Goal: Task Accomplishment & Management: Manage account settings

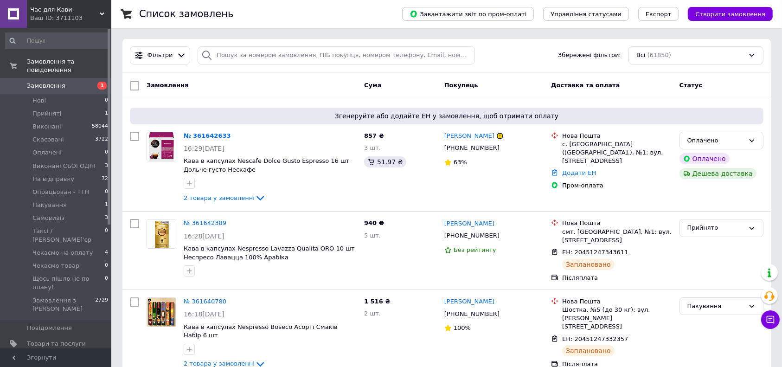
scroll to position [62, 0]
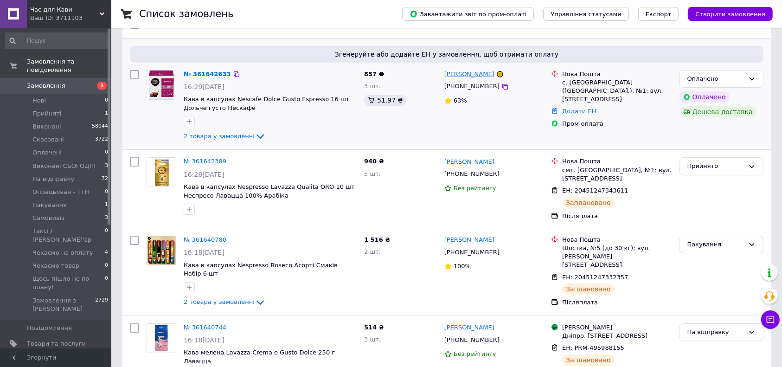
click at [480, 73] on link "Юрій Токаренко" at bounding box center [469, 74] width 50 height 9
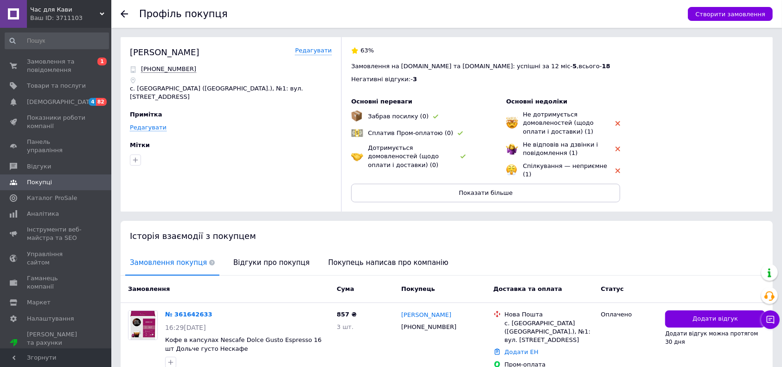
scroll to position [55, 0]
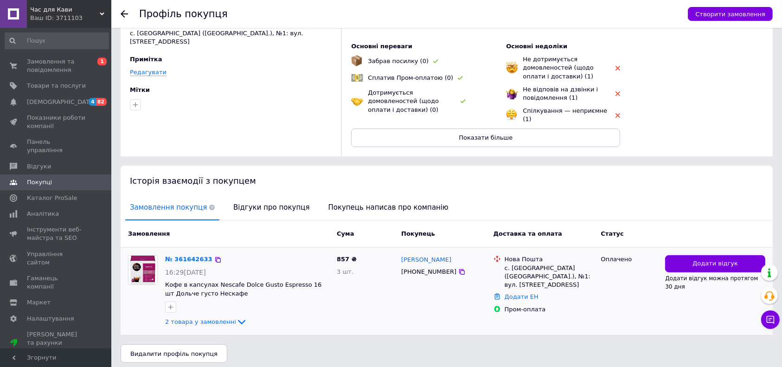
click at [219, 325] on div "№ 361642633 16:29, 12.09.2025 Кофе в капсулах Nescafe Dolce Gusto Espresso 16 ш…" at bounding box center [247, 291] width 172 height 80
click at [219, 318] on span "2 товара у замовленні" at bounding box center [200, 321] width 71 height 7
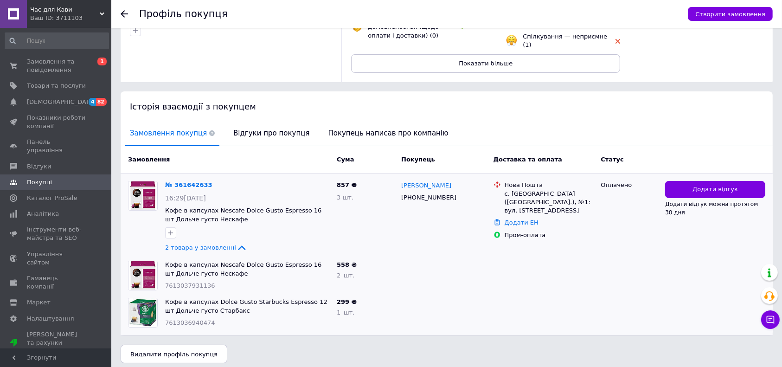
scroll to position [130, 0]
click at [76, 66] on span "Замовлення та повідомлення" at bounding box center [56, 66] width 59 height 17
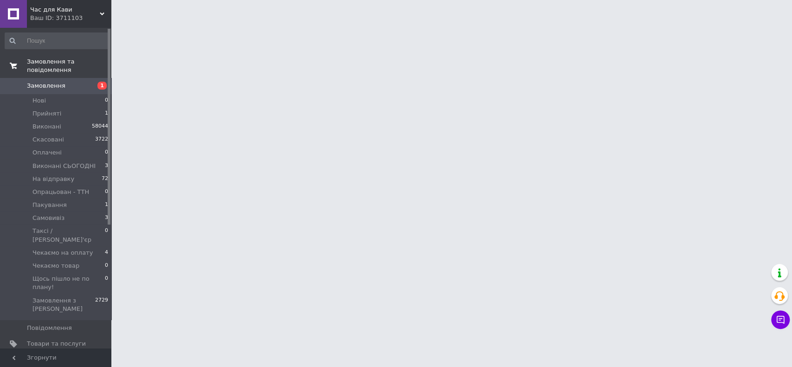
click at [85, 83] on link "Замовлення 1" at bounding box center [57, 86] width 114 height 16
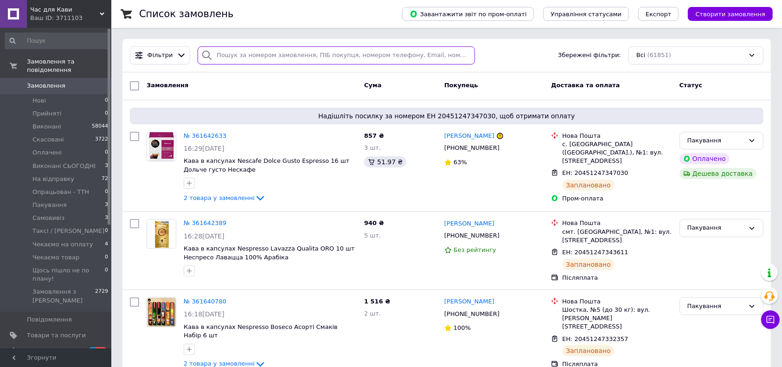
click at [290, 64] on input "search" at bounding box center [336, 55] width 277 height 18
paste input "380680356382"
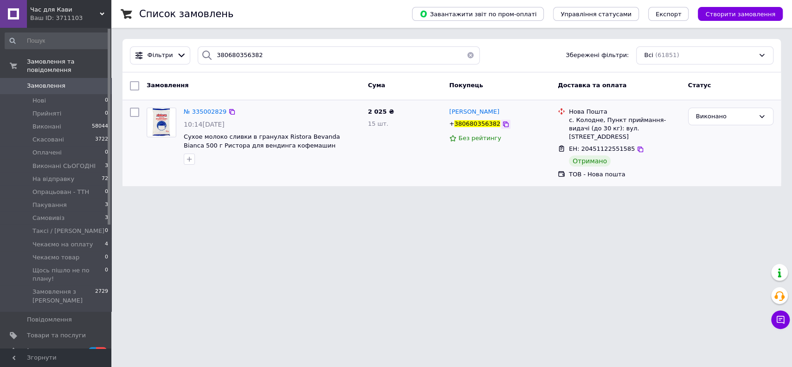
click at [502, 125] on icon at bounding box center [505, 124] width 7 height 7
drag, startPoint x: 67, startPoint y: 78, endPoint x: 236, endPoint y: 6, distance: 183.6
click at [365, 54] on input "380680356382" at bounding box center [339, 55] width 282 height 18
click at [300, 197] on html "Час для Кави Ваш ID: 3711103 Сайт Час для Кави Кабінет покупця Перевірити стан …" at bounding box center [396, 98] width 792 height 197
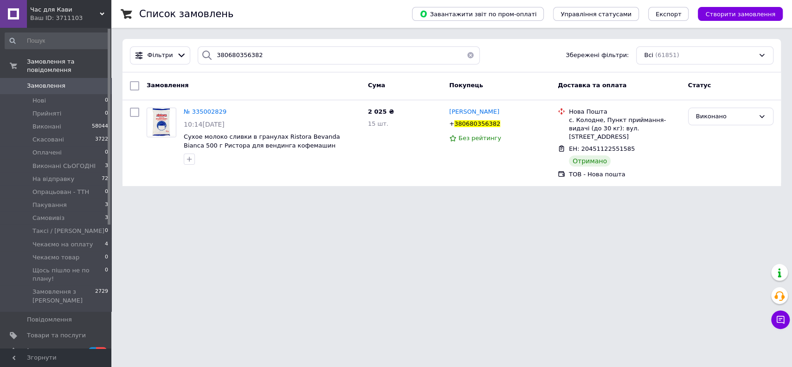
drag, startPoint x: 320, startPoint y: 344, endPoint x: 297, endPoint y: 354, distance: 25.2
click at [320, 197] on html "Час для Кави Ваш ID: 3711103 Сайт Час для Кави Кабінет покупця Перевірити стан …" at bounding box center [396, 98] width 792 height 197
click at [252, 55] on input "380680356382" at bounding box center [339, 55] width 282 height 18
paste input "93353331"
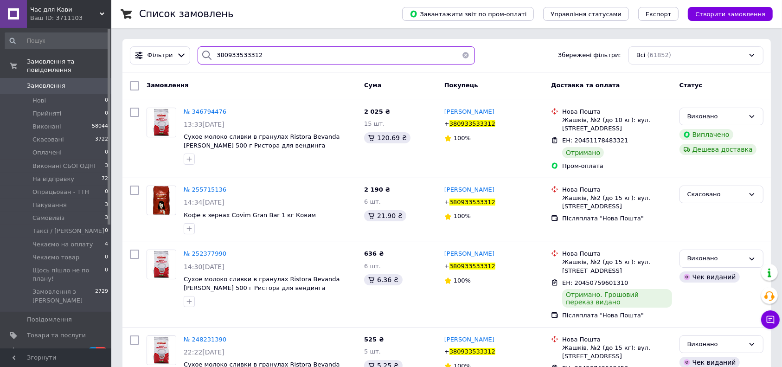
paste input "66891500"
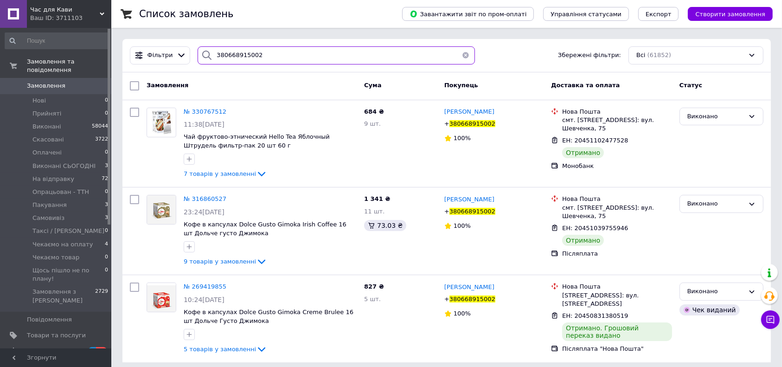
click at [278, 54] on input "380668915002" at bounding box center [336, 55] width 277 height 18
paste input "967797084"
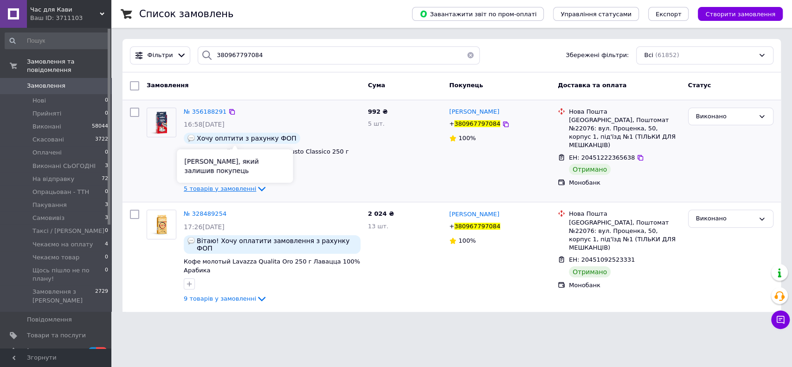
click at [237, 185] on span "5 товарів у замовленні" at bounding box center [220, 188] width 72 height 7
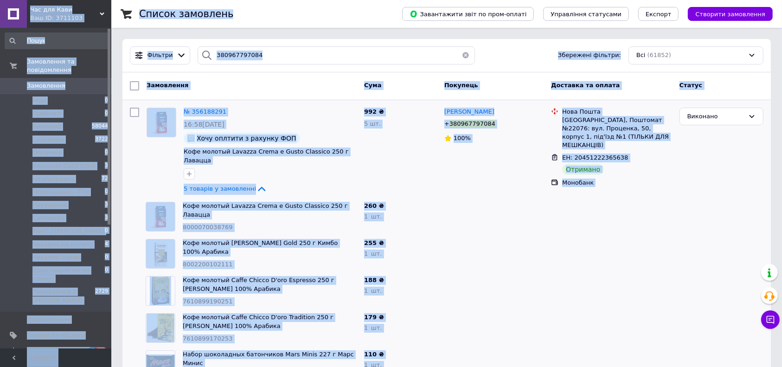
click at [283, 76] on div "Замовлення Cума Покупець Доставка та оплата Статус" at bounding box center [446, 86] width 649 height 28
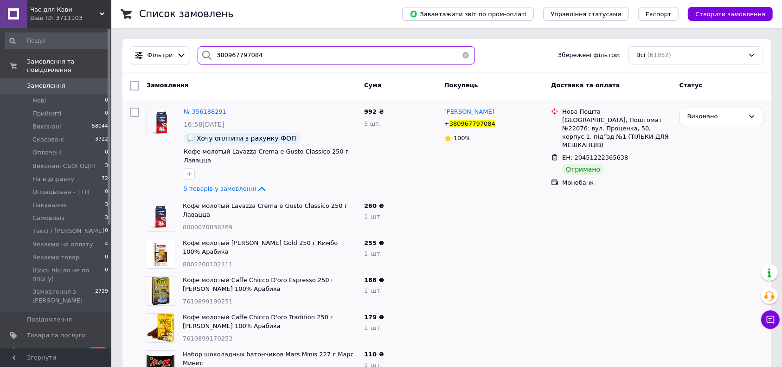
click at [283, 59] on input "380967797084" at bounding box center [336, 55] width 277 height 18
paste input "73886830"
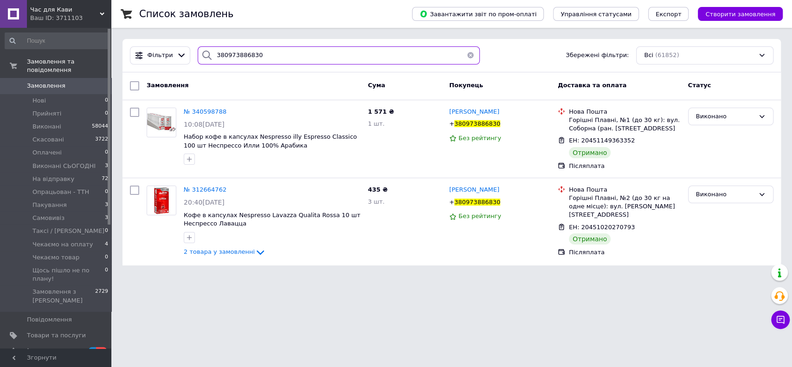
click at [241, 55] on input "380973886830" at bounding box center [339, 55] width 282 height 18
paste input "631820582"
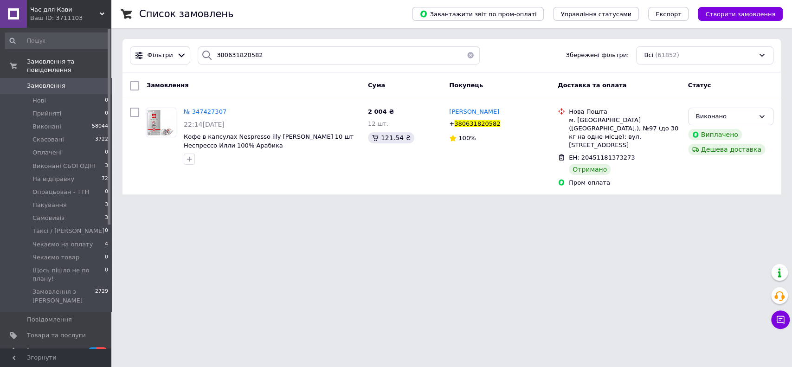
click at [312, 43] on div "Фільтри 380631820582 Збережені фільтри: Всі (61852)" at bounding box center [451, 55] width 658 height 33
click at [313, 53] on input "380631820582" at bounding box center [339, 55] width 282 height 18
paste input "75434323"
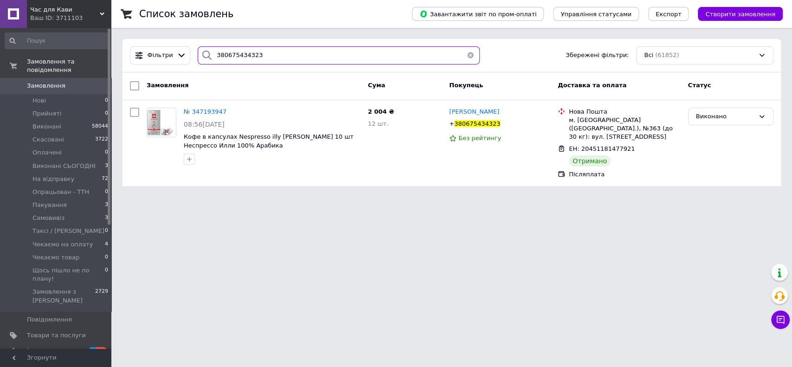
click at [264, 50] on input "380675434323" at bounding box center [339, 55] width 282 height 18
paste input "977150399"
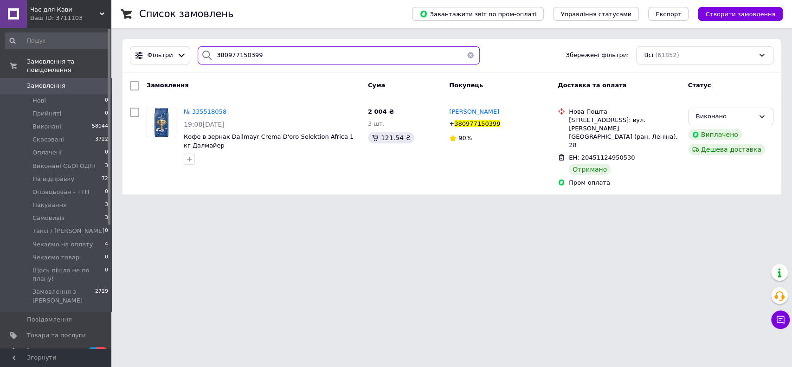
click at [274, 47] on input "380977150399" at bounding box center [339, 55] width 282 height 18
paste input "99144811"
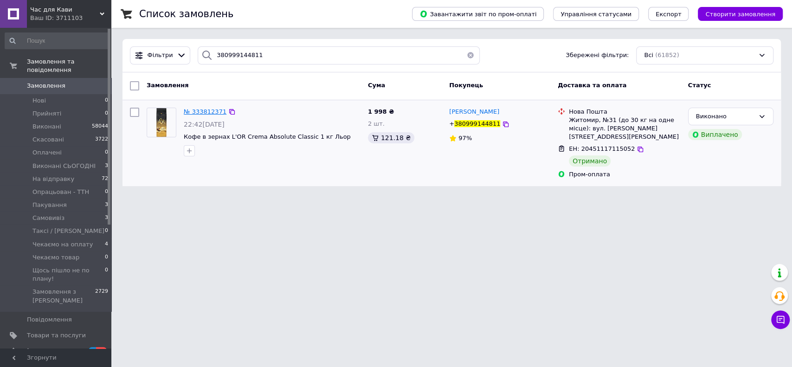
click at [210, 114] on span "№ 333812371" at bounding box center [205, 111] width 43 height 7
click at [277, 53] on input "380999144811" at bounding box center [339, 55] width 282 height 18
paste input "8229868"
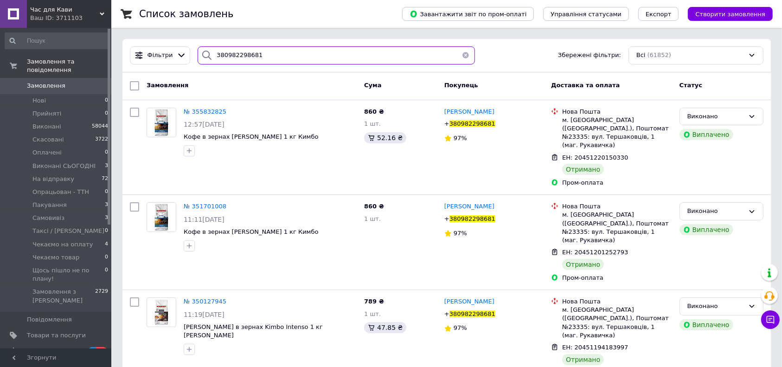
click at [261, 60] on input "380982298681" at bounding box center [336, 55] width 277 height 18
paste input "354064"
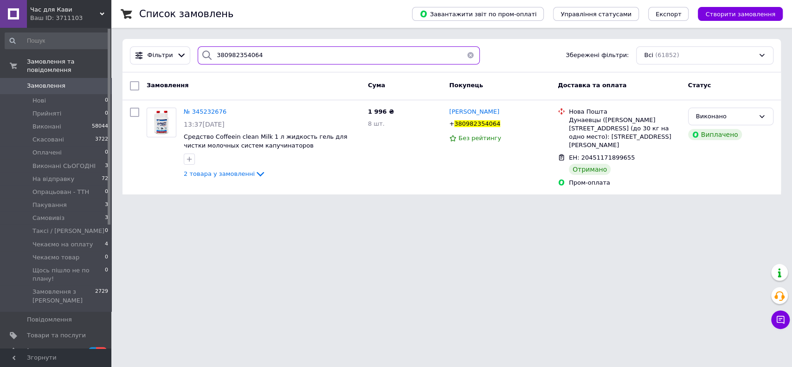
type input "380982298681"
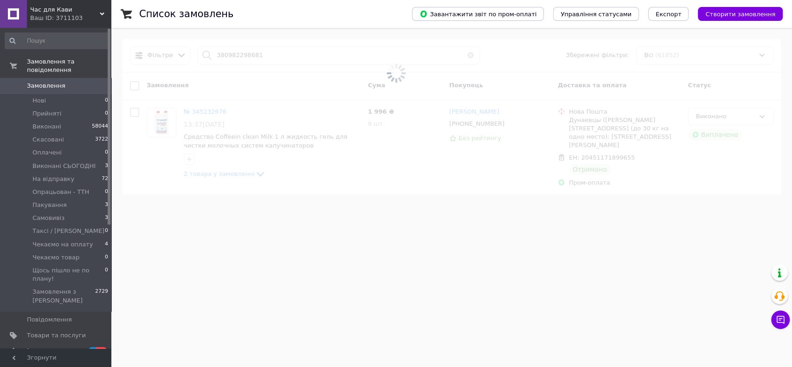
click at [278, 58] on span at bounding box center [396, 73] width 792 height 147
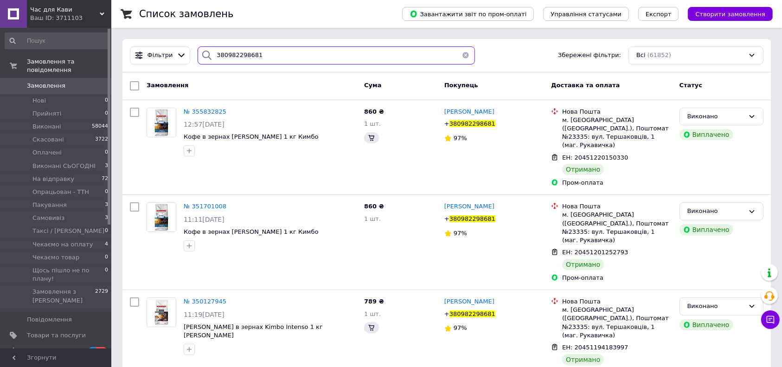
click at [277, 55] on input "380982298681" at bounding box center [336, 55] width 277 height 18
click at [277, 54] on input "380982298681" at bounding box center [336, 55] width 277 height 18
click at [272, 55] on input "380982298681" at bounding box center [336, 55] width 277 height 18
click at [273, 55] on input "380982298681" at bounding box center [336, 55] width 277 height 18
click at [464, 58] on button "button" at bounding box center [466, 55] width 19 height 18
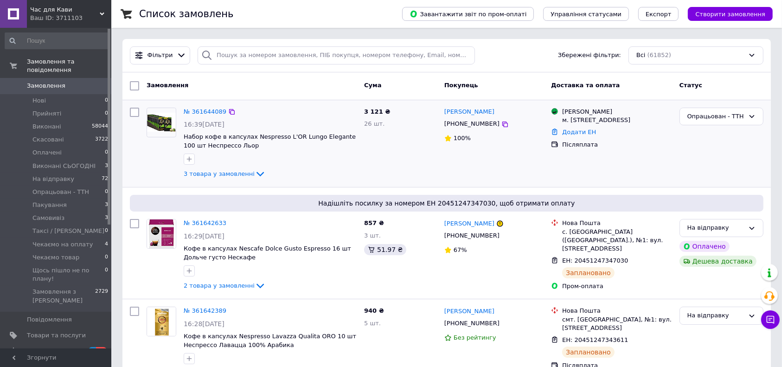
click at [237, 167] on div "№ 361644089 16:39, 12.09.2025 Набор кофе в капсулах Nespresso L'OR Lungo Elegan…" at bounding box center [270, 144] width 180 height 80
click at [237, 170] on link "3 товара у замовленні" at bounding box center [225, 173] width 82 height 7
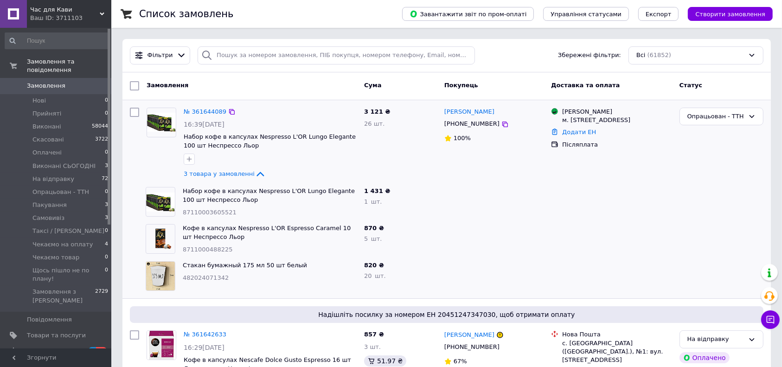
click at [493, 107] on div "[PERSON_NAME]" at bounding box center [470, 112] width 52 height 11
click at [493, 109] on link "[PERSON_NAME]" at bounding box center [469, 112] width 50 height 9
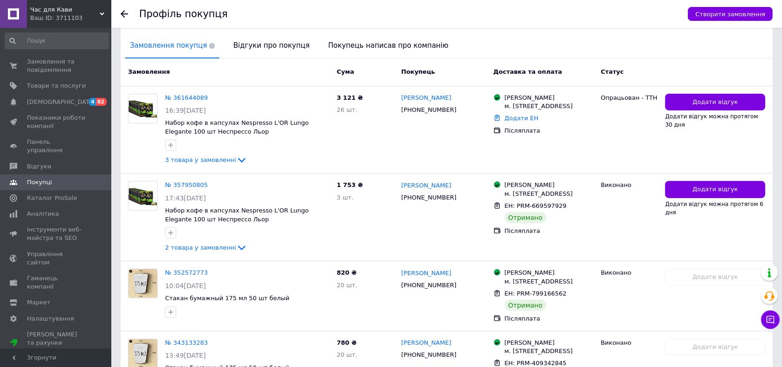
scroll to position [201, 0]
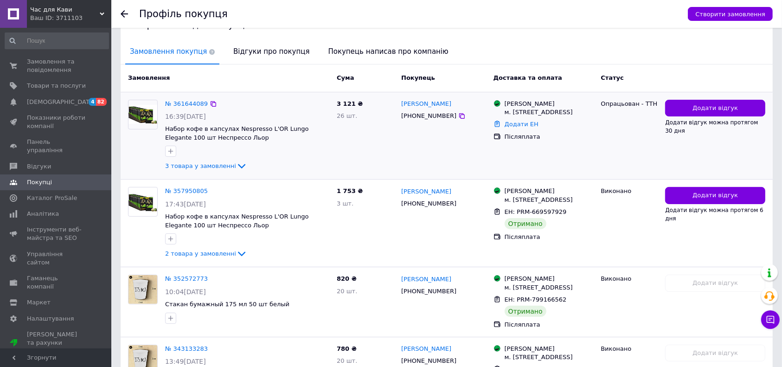
click at [432, 119] on div "+380679956887" at bounding box center [428, 116] width 59 height 12
copy div "380679956887"
click at [40, 73] on span "Замовлення та повідомлення" at bounding box center [56, 66] width 59 height 17
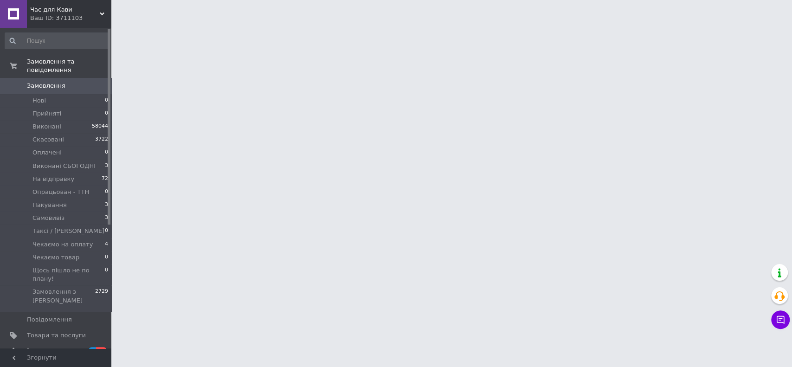
click at [43, 82] on span "Замовлення" at bounding box center [46, 86] width 39 height 8
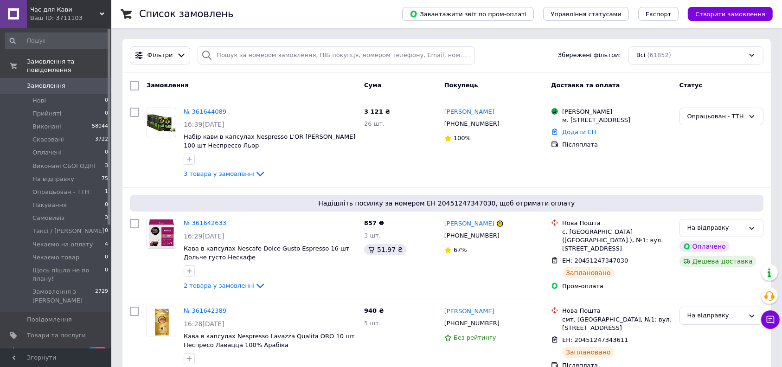
click at [58, 83] on link "Замовлення 0" at bounding box center [57, 86] width 114 height 16
click at [58, 82] on link "Замовлення 0" at bounding box center [57, 86] width 114 height 16
click at [91, 84] on link "Замовлення 0" at bounding box center [57, 86] width 114 height 16
click at [103, 82] on span "0" at bounding box center [99, 86] width 26 height 8
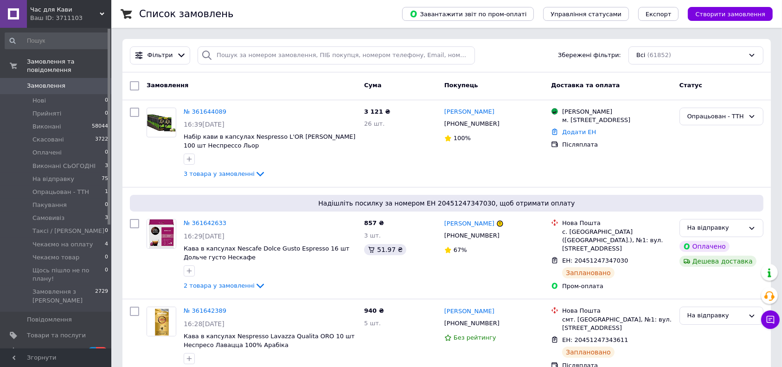
click at [103, 82] on span "0" at bounding box center [99, 86] width 26 height 8
click at [345, 182] on div "№ 361644089 16:39, 12.09.2025 Набір кави в капсулах Nespresso L'OR Lungo Elegan…" at bounding box center [270, 144] width 180 height 80
click at [82, 228] on li "Таксі / Кур'єр 0" at bounding box center [57, 231] width 114 height 13
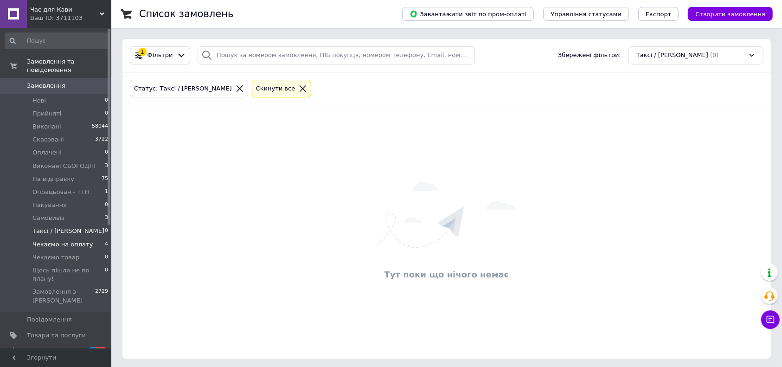
click at [81, 238] on li "Чекаємо на оплату 4" at bounding box center [57, 244] width 114 height 13
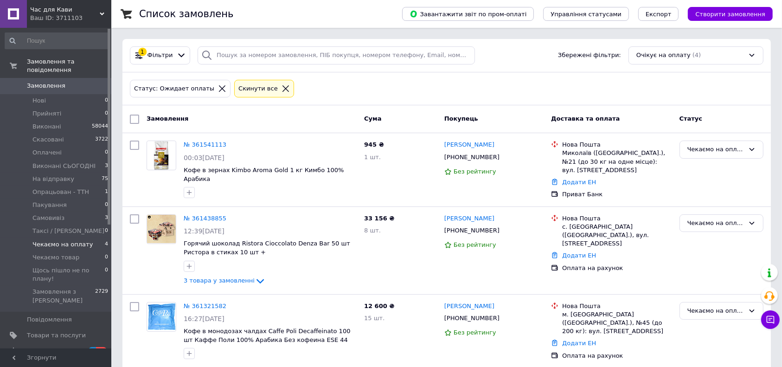
click at [78, 82] on span "Замовлення" at bounding box center [56, 86] width 59 height 8
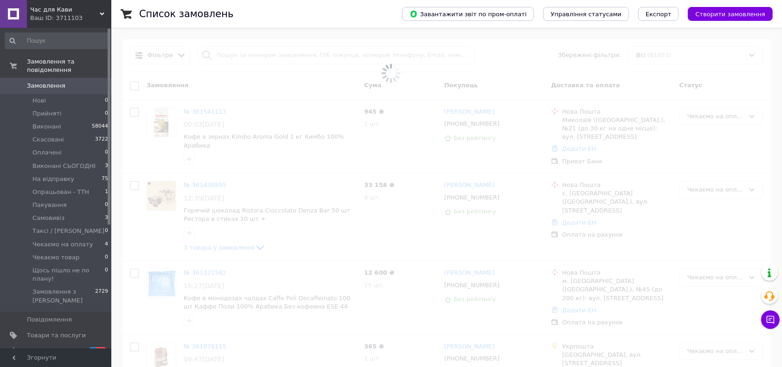
click at [78, 82] on span "Замовлення" at bounding box center [56, 86] width 59 height 8
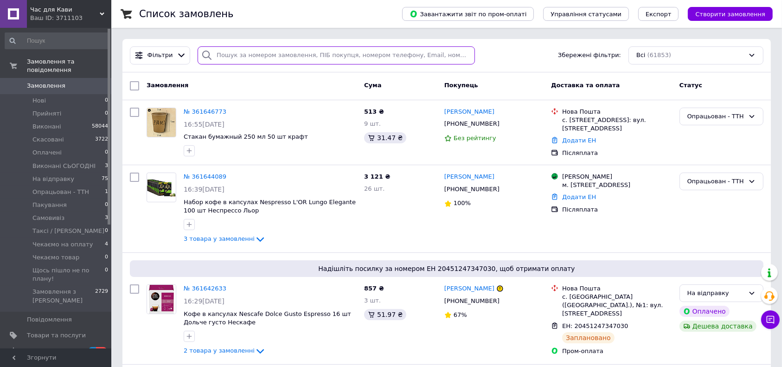
click at [261, 60] on input "search" at bounding box center [336, 55] width 277 height 18
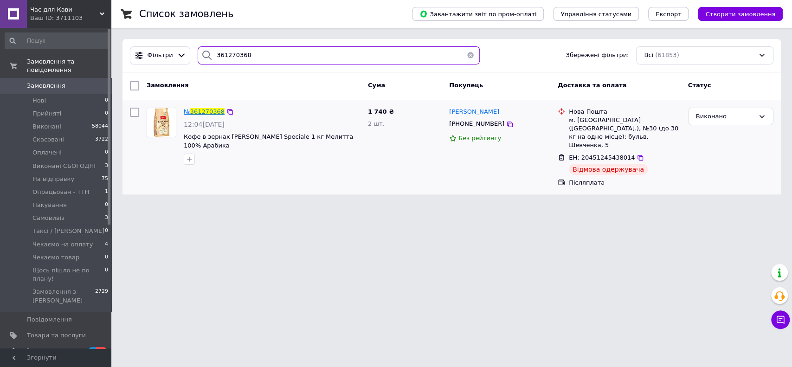
type input "361270368"
click at [211, 109] on span "361270368" at bounding box center [207, 111] width 34 height 7
click at [304, 60] on input "361270368" at bounding box center [339, 55] width 282 height 18
click at [92, 82] on span "0" at bounding box center [99, 86] width 26 height 8
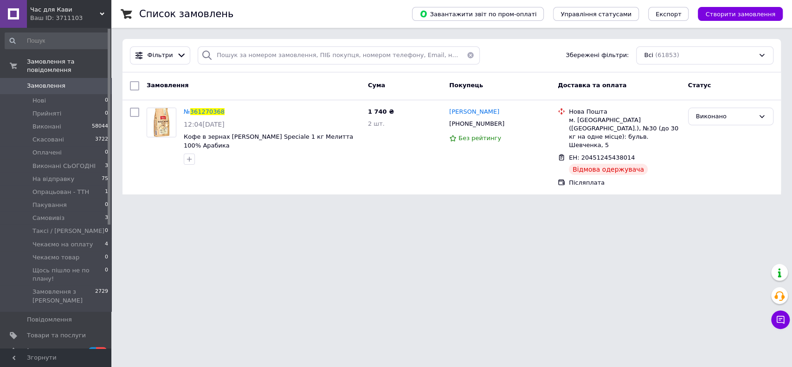
click at [92, 82] on span "0" at bounding box center [99, 86] width 26 height 8
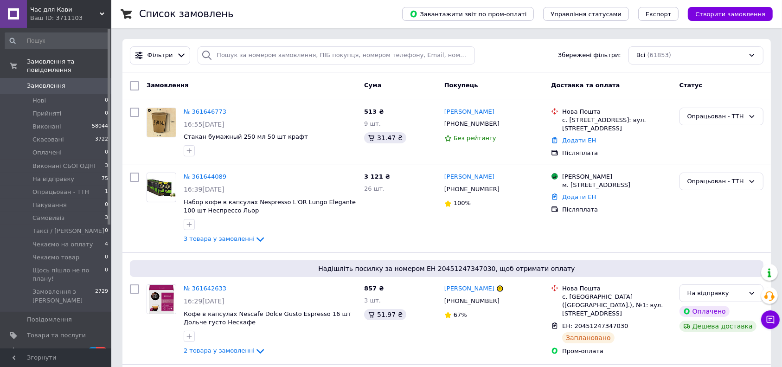
click at [228, 45] on div "Фільтри Збережені фільтри: Всі (61853)" at bounding box center [446, 55] width 649 height 33
click at [234, 51] on input "search" at bounding box center [336, 55] width 277 height 18
paste input "0681677424"
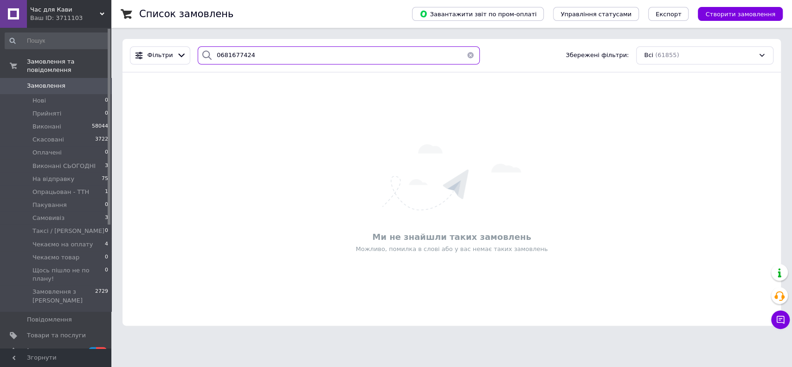
type input "0681677424"
click at [75, 82] on span "Замовлення" at bounding box center [56, 86] width 59 height 8
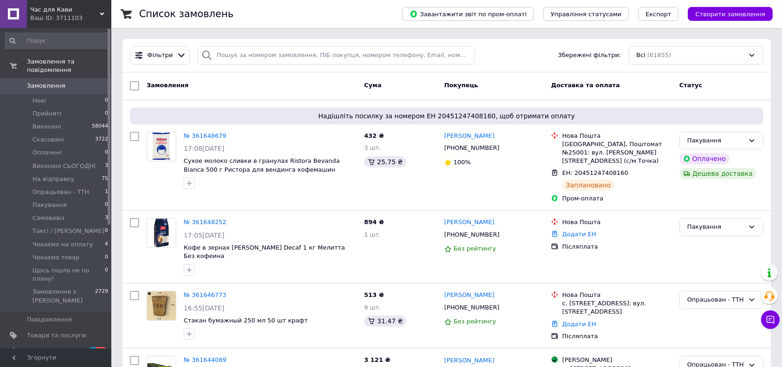
click at [224, 45] on div "Фільтри Збережені фільтри: Всі (61855)" at bounding box center [446, 55] width 649 height 33
click at [243, 49] on input "search" at bounding box center [336, 55] width 277 height 18
click at [244, 49] on input "search" at bounding box center [336, 55] width 277 height 18
click at [93, 82] on span "0" at bounding box center [99, 86] width 26 height 8
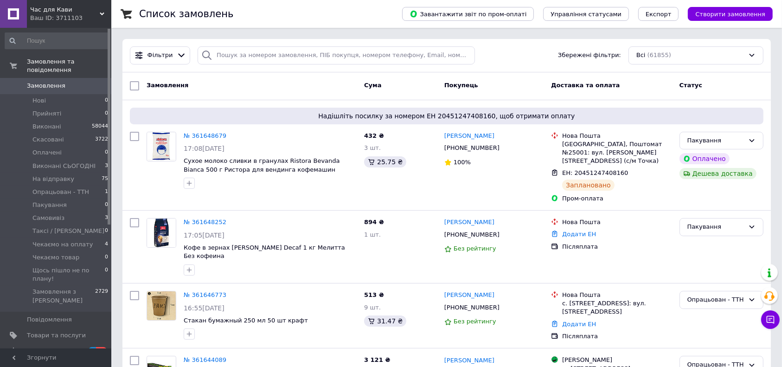
click at [296, 45] on div "Фільтри Збережені фільтри: Всі (61855)" at bounding box center [446, 55] width 649 height 33
click at [297, 54] on input "search" at bounding box center [336, 55] width 277 height 18
paste input "+380679956887"
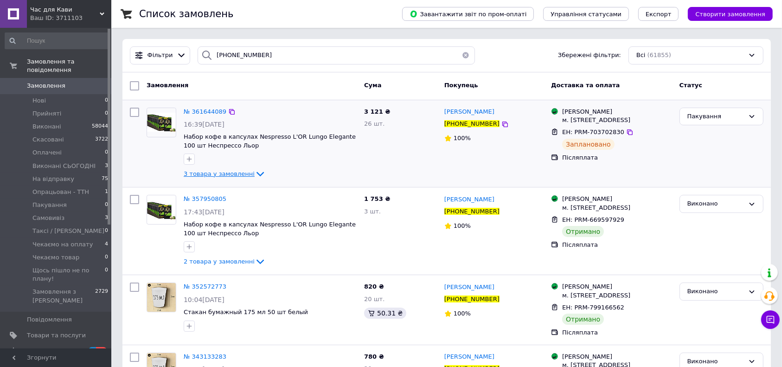
click at [255, 178] on icon at bounding box center [260, 173] width 11 height 11
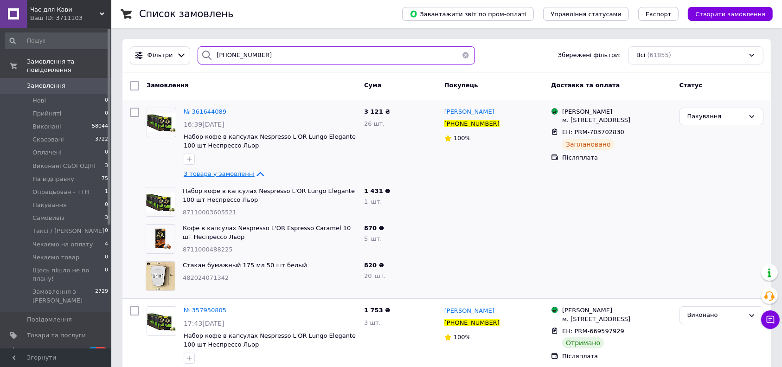
click at [277, 58] on input "+380679956887" at bounding box center [336, 55] width 277 height 18
click at [249, 58] on input "+380679956887" at bounding box center [336, 55] width 277 height 18
paste input "380961751465‬"
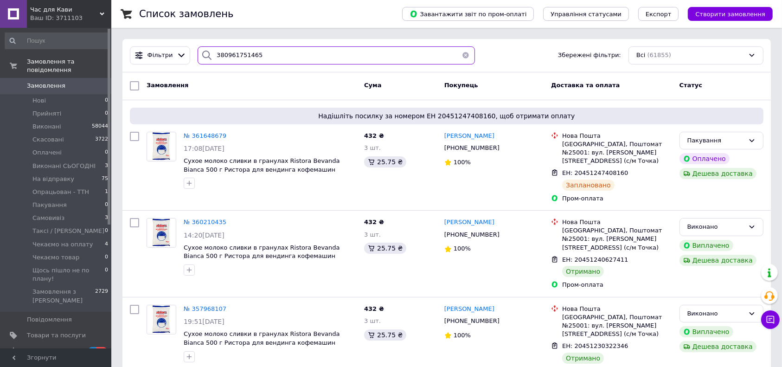
type input "380961751465‬"
click at [411, 91] on div "Cума" at bounding box center [400, 85] width 80 height 17
click at [57, 78] on link "Замовлення 0" at bounding box center [57, 86] width 114 height 16
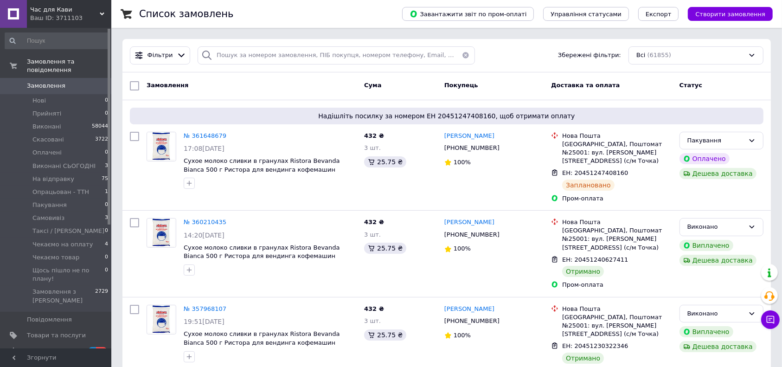
click at [57, 78] on link "Замовлення 0" at bounding box center [57, 86] width 114 height 16
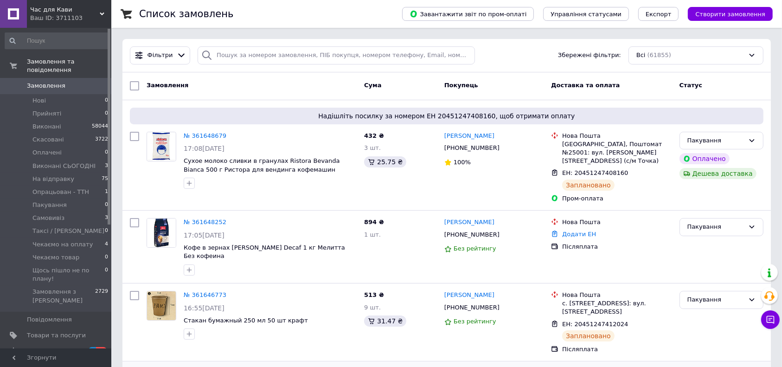
click at [73, 82] on span "Замовлення" at bounding box center [56, 86] width 59 height 8
click at [72, 82] on span "Замовлення" at bounding box center [56, 86] width 59 height 8
click at [587, 103] on div "Надішліть посилку за номером ЕН 20451247408160, щоб отримати оплату № 361648679…" at bounding box center [446, 155] width 649 height 110
click at [588, 101] on div "Надішліть посилку за номером ЕН 20451247408160, щоб отримати оплату № 361648679…" at bounding box center [446, 155] width 649 height 110
drag, startPoint x: 573, startPoint y: 83, endPoint x: 548, endPoint y: 81, distance: 24.2
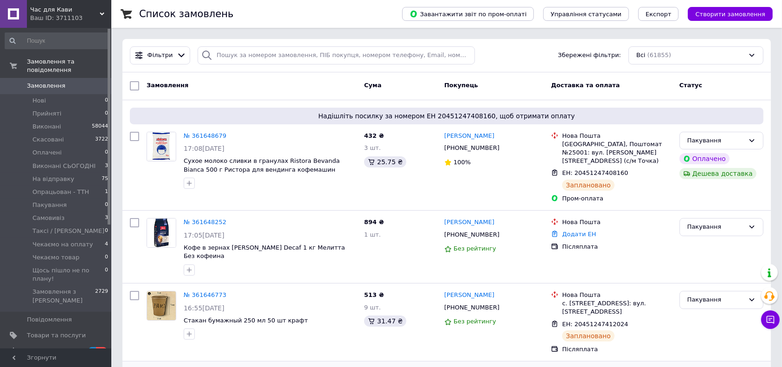
click at [569, 82] on span "Доставка та оплата" at bounding box center [585, 85] width 69 height 7
click at [588, 84] on span "Доставка та оплата" at bounding box center [585, 85] width 69 height 7
click at [614, 83] on div "Доставка та оплата" at bounding box center [611, 85] width 128 height 17
drag, startPoint x: 595, startPoint y: 81, endPoint x: 542, endPoint y: 87, distance: 52.8
click at [542, 87] on div "Замовлення Cума Покупець Доставка та оплата Статус" at bounding box center [446, 85] width 641 height 17
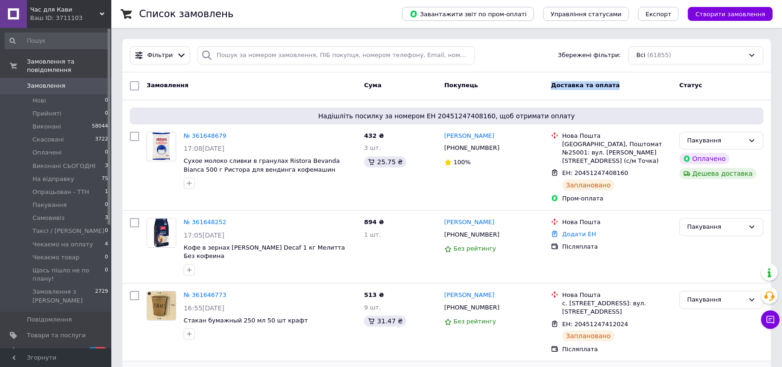
click at [544, 86] on div "Покупець" at bounding box center [494, 85] width 107 height 17
click at [635, 76] on div "Замовлення Cума Покупець Доставка та оплата Статус" at bounding box center [446, 86] width 649 height 28
click at [612, 85] on div "Доставка та оплата" at bounding box center [611, 85] width 128 height 17
click at [546, 80] on div "Покупець" at bounding box center [494, 85] width 107 height 17
click at [105, 188] on span "1" at bounding box center [106, 192] width 3 height 8
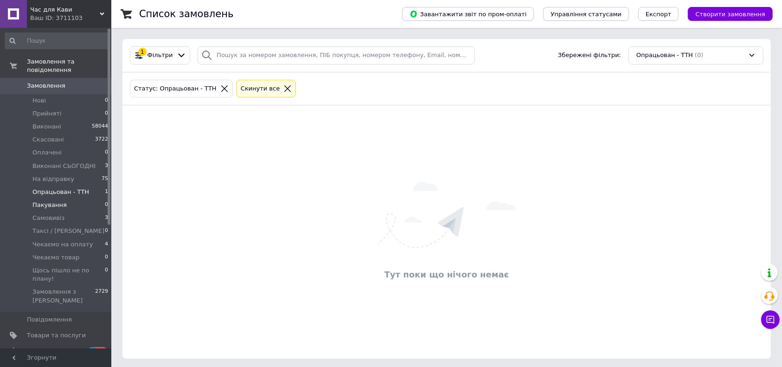
click at [87, 199] on li "Пакування 0" at bounding box center [57, 205] width 114 height 13
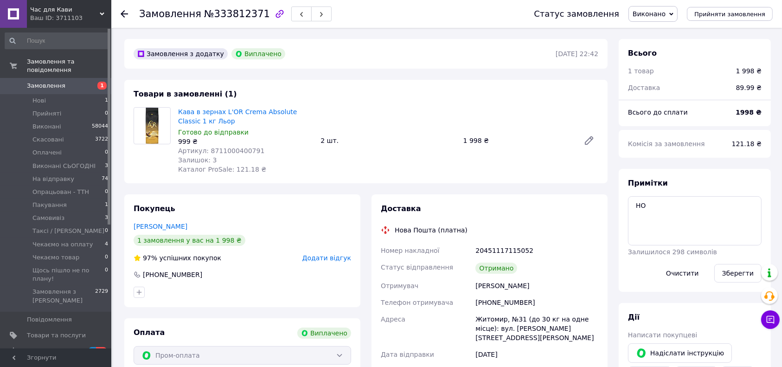
scroll to position [147, 0]
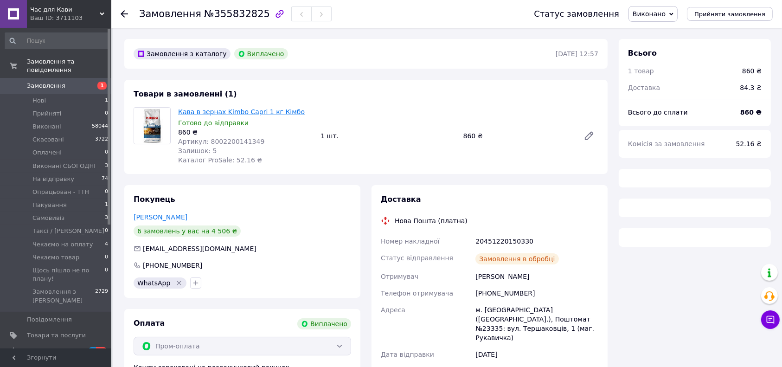
click at [250, 114] on link "Кава в зернах Kimbo Capri 1 кг Кімбо" at bounding box center [241, 111] width 127 height 7
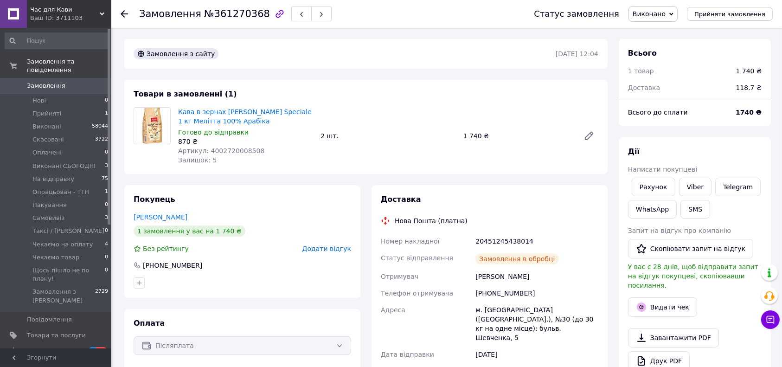
scroll to position [9, 0]
click at [237, 16] on span "№361270368" at bounding box center [237, 13] width 66 height 11
copy span "361270368"
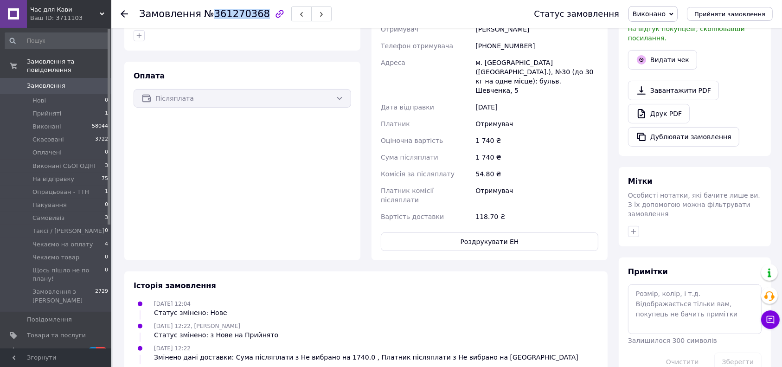
scroll to position [0, 0]
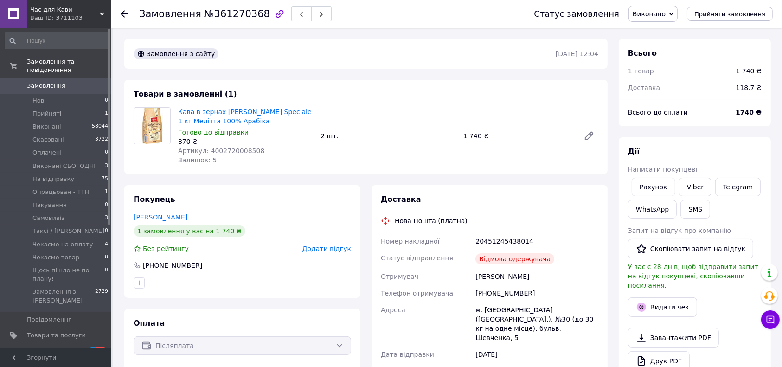
click at [252, 124] on span "Кава в зернах [PERSON_NAME] Speciale 1 кг Мелітта 100% Арабіка" at bounding box center [245, 116] width 135 height 19
click at [246, 112] on link "Кава в зернах [PERSON_NAME] Speciale 1 кг Мелітта 100% Арабіка" at bounding box center [245, 116] width 134 height 17
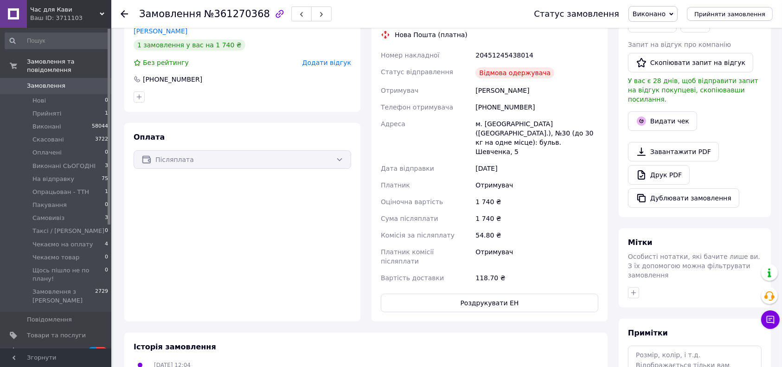
scroll to position [309, 0]
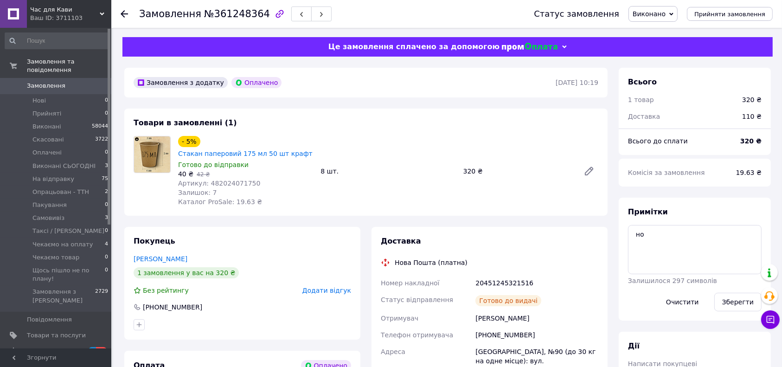
scroll to position [67, 0]
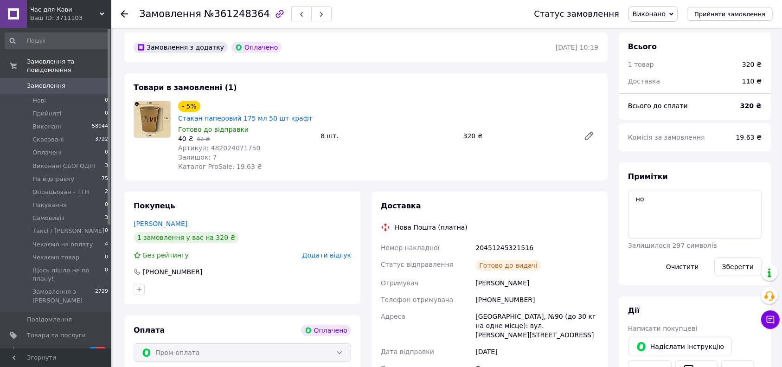
scroll to position [62, 0]
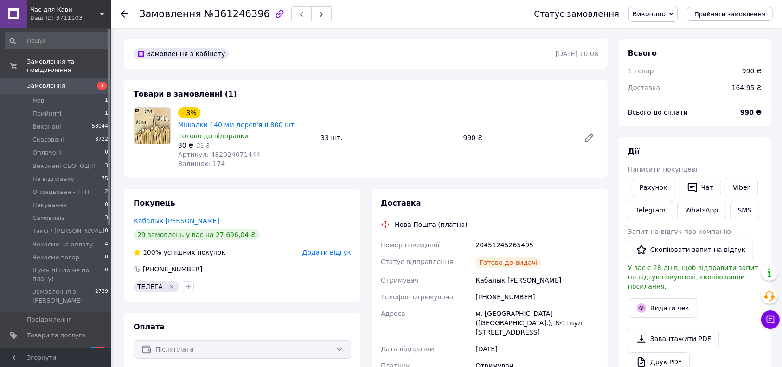
scroll to position [7, 0]
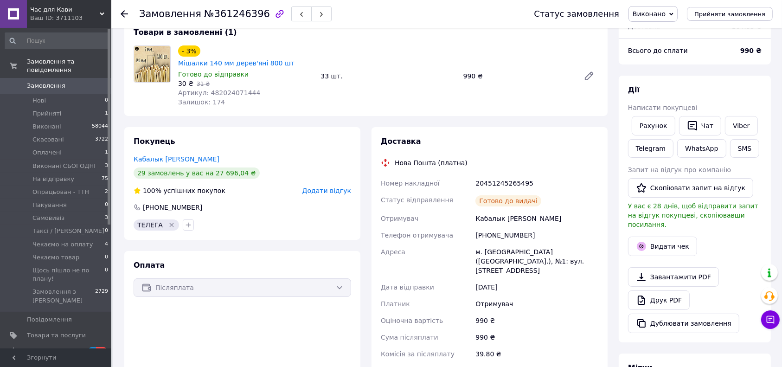
scroll to position [7, 0]
click at [746, 128] on link "Viber" at bounding box center [741, 125] width 32 height 19
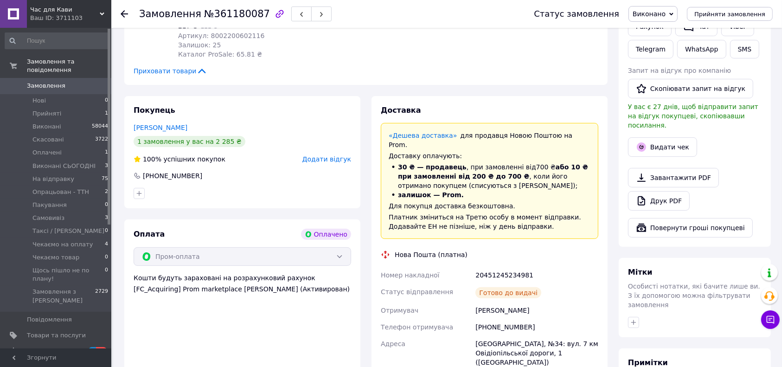
scroll to position [309, 0]
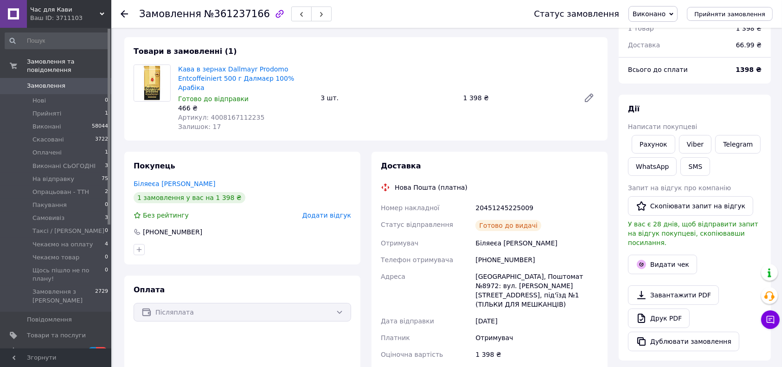
scroll to position [62, 0]
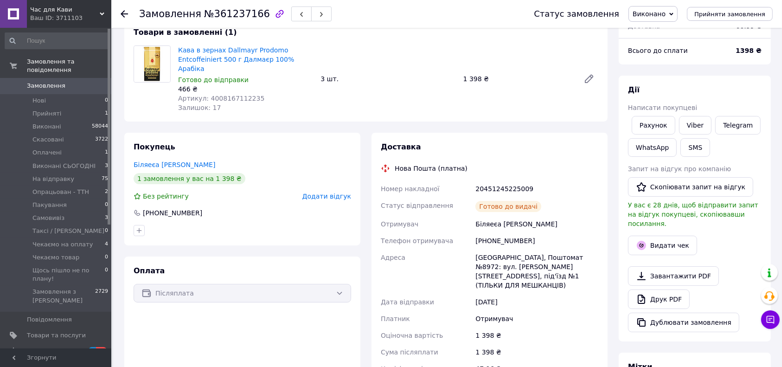
click at [493, 222] on div "Біляеєа Тетяна" at bounding box center [537, 224] width 127 height 17
click at [493, 232] on div "+380979775797" at bounding box center [537, 240] width 127 height 17
copy div "380979775797"
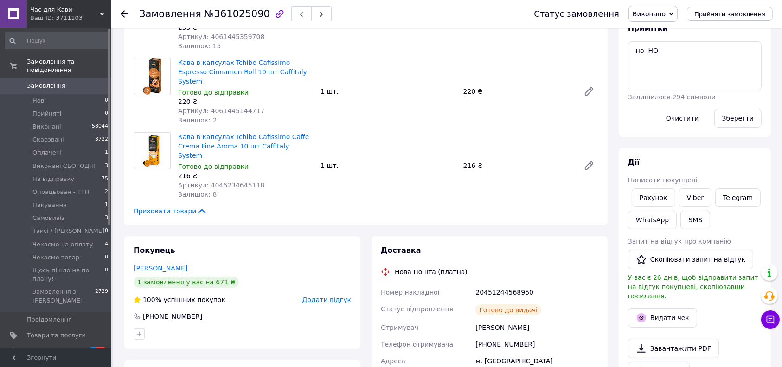
drag, startPoint x: 653, startPoint y: 215, endPoint x: 618, endPoint y: 201, distance: 37.0
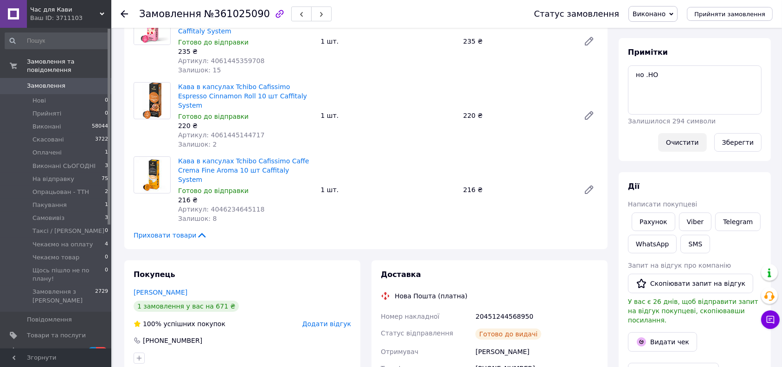
scroll to position [48, 0]
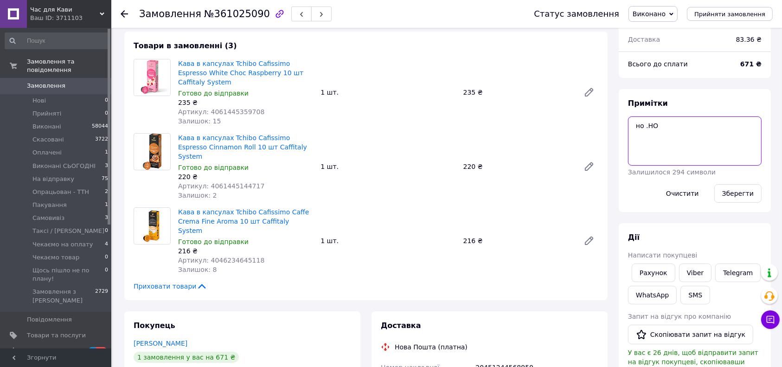
click at [699, 152] on textarea "но .НО" at bounding box center [695, 140] width 134 height 49
paste textarea "timetocoffee.com.ua Zamovlennia ochikyie na NP, TTN:20450962442100 Chas otrymuv…"
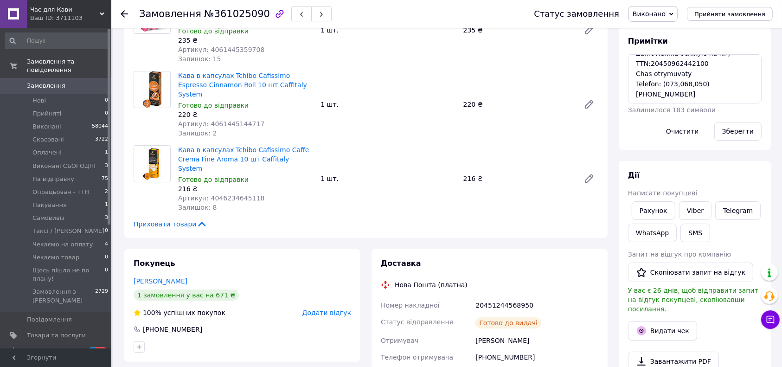
click at [493, 297] on div "20451244568950" at bounding box center [537, 305] width 127 height 17
copy div "20451244568950"
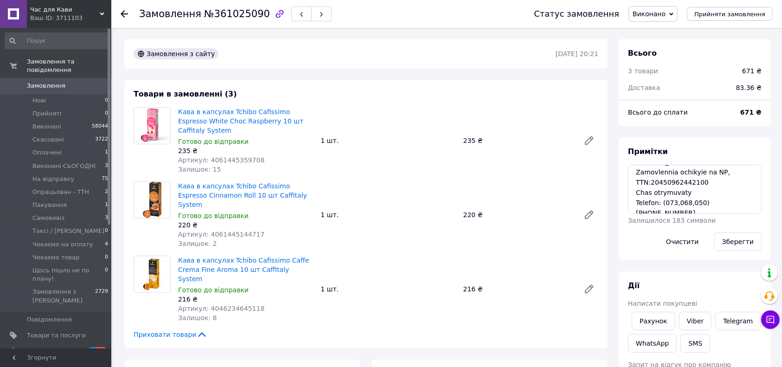
scroll to position [0, 0]
click at [685, 193] on textarea "timetocoffee.com.ua Zamovlennia ochikyie na NP, TTN:20450962442100 Chas otrymuv…" at bounding box center [695, 189] width 134 height 49
paste textarea "124456895"
click at [650, 188] on textarea "timetocoffee.com.ua Zamovlennia ochikyie na NP, TTN:20451244568950 Chas otrymuv…" at bounding box center [695, 189] width 134 height 49
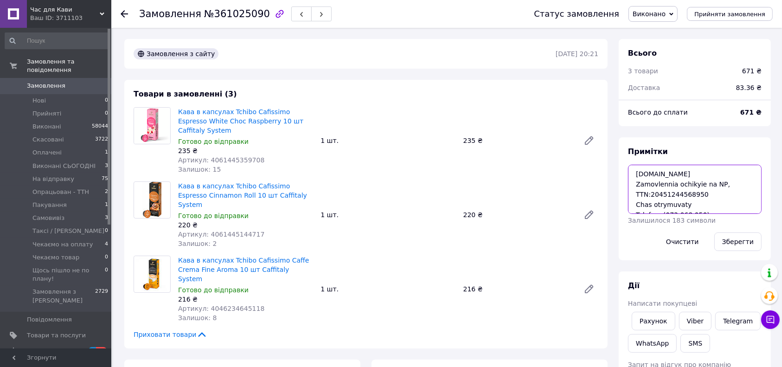
scroll to position [30, 0]
type textarea "timetocoffee.com.ua Zamovlennia ochikyie na NP, TTN:20451244568950 Chas otrymuv…"
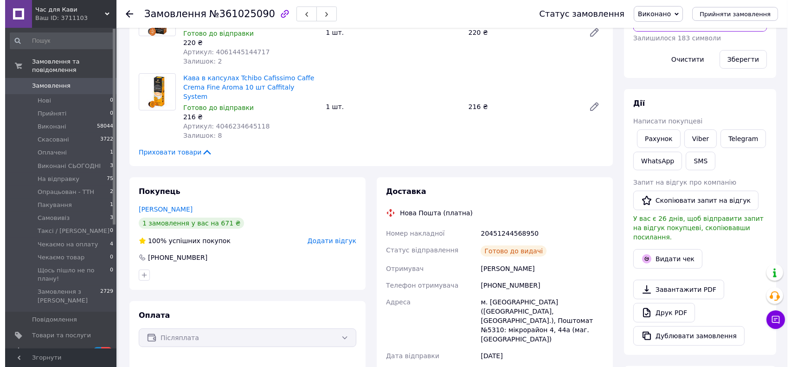
scroll to position [186, 0]
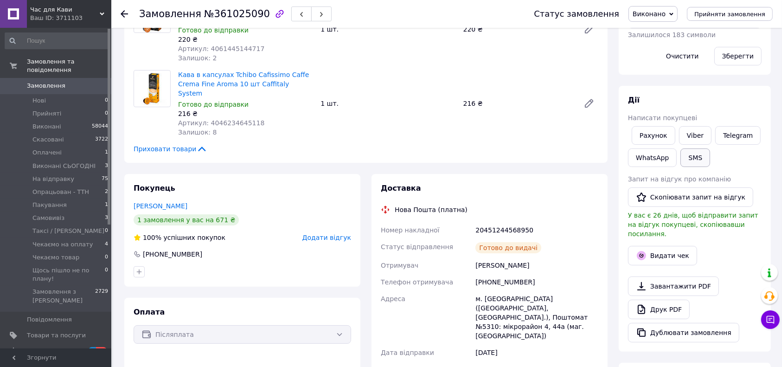
click at [696, 154] on button "SMS" at bounding box center [696, 157] width 30 height 19
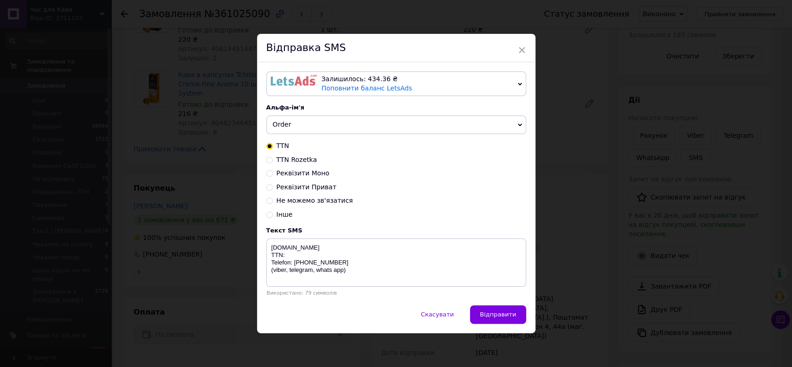
drag, startPoint x: 290, startPoint y: 119, endPoint x: 297, endPoint y: 139, distance: 21.0
click at [291, 119] on span "Order" at bounding box center [396, 125] width 260 height 19
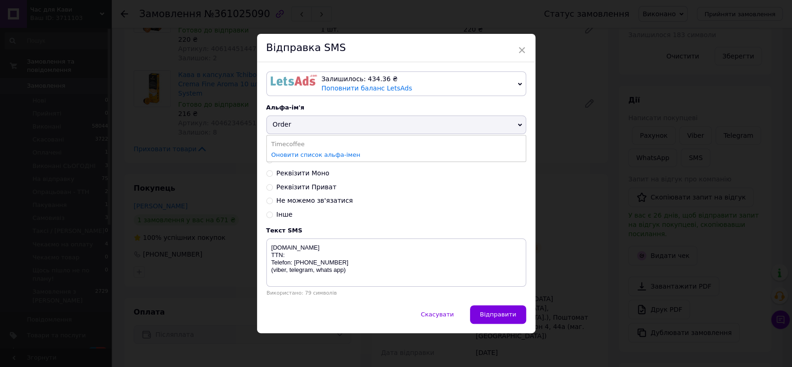
click at [297, 136] on ul "Timecoffee Оновити список альфа-імен" at bounding box center [396, 148] width 260 height 27
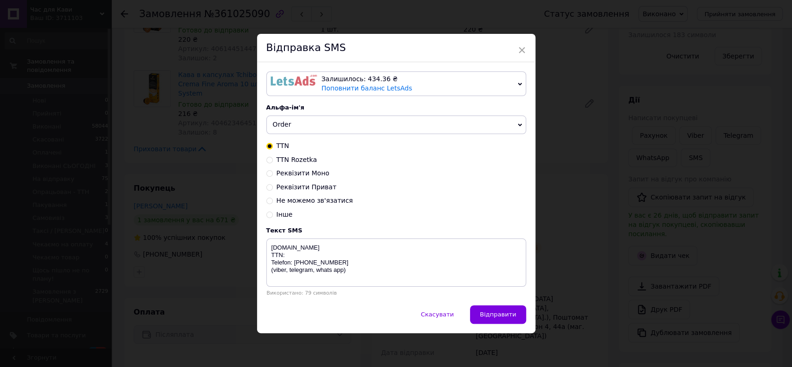
drag, startPoint x: 286, startPoint y: 126, endPoint x: 301, endPoint y: 150, distance: 28.2
click at [287, 126] on span "Order" at bounding box center [282, 124] width 19 height 7
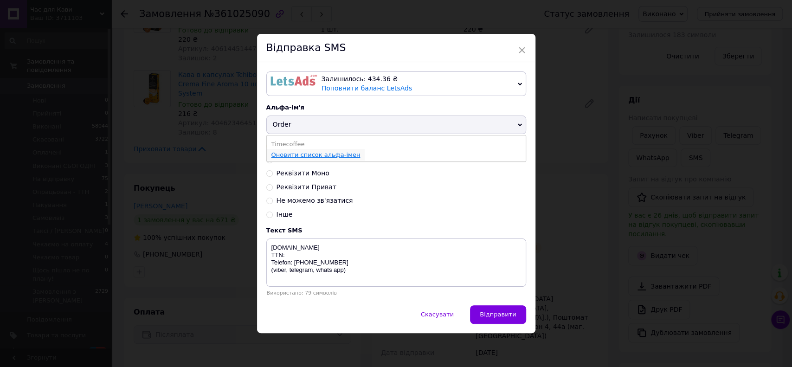
click at [302, 152] on link "Оновити список альфа-імен" at bounding box center [315, 154] width 89 height 7
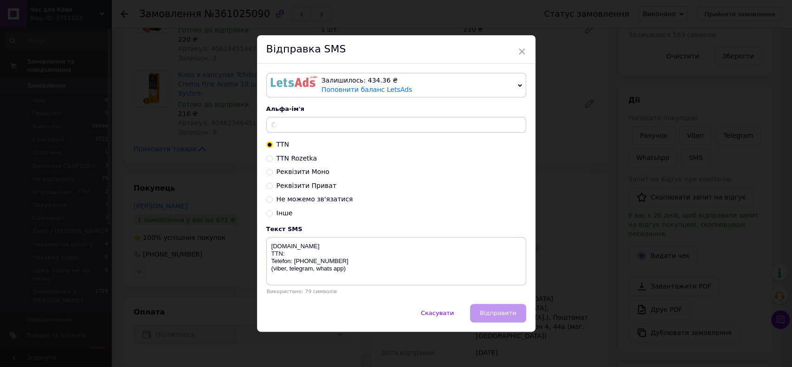
click at [288, 129] on span at bounding box center [396, 125] width 260 height 16
click at [314, 128] on span at bounding box center [396, 125] width 260 height 16
click at [314, 127] on span at bounding box center [396, 125] width 260 height 16
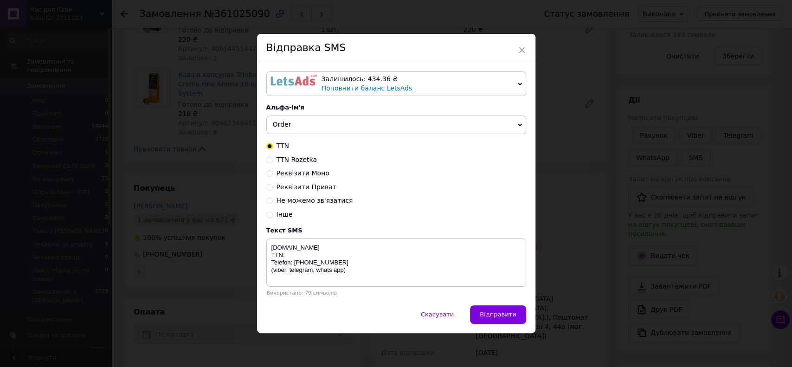
click at [314, 127] on span "Order" at bounding box center [396, 125] width 260 height 19
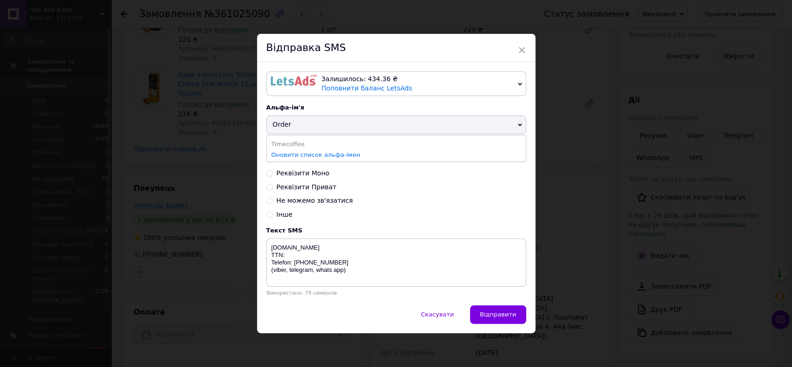
click at [308, 136] on ul "Timecoffee Оновити список альфа-імен" at bounding box center [396, 148] width 260 height 27
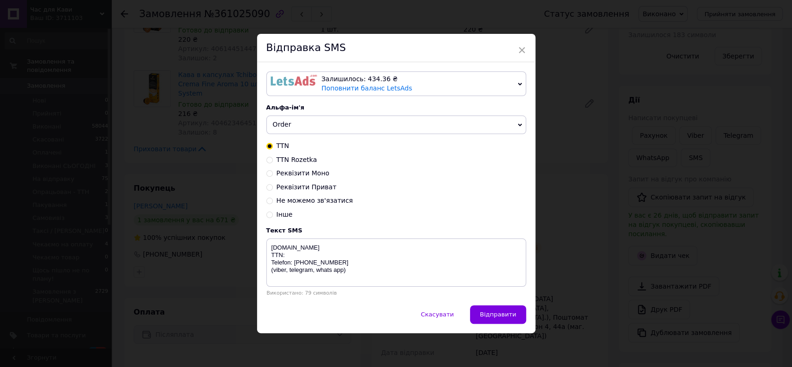
click at [300, 125] on span "Order" at bounding box center [396, 125] width 260 height 19
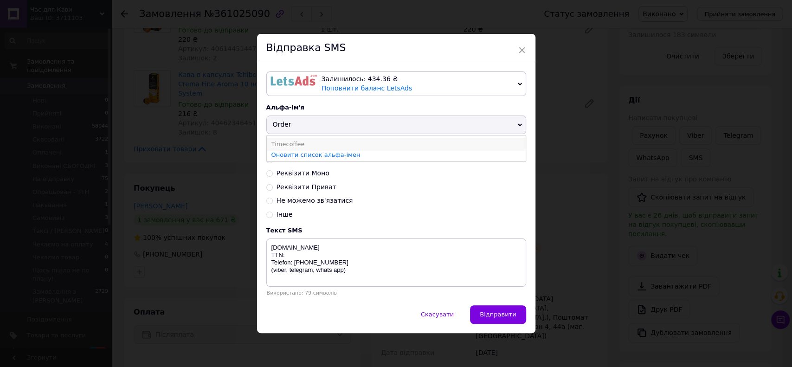
click at [300, 141] on li "Timecoffee" at bounding box center [396, 144] width 259 height 13
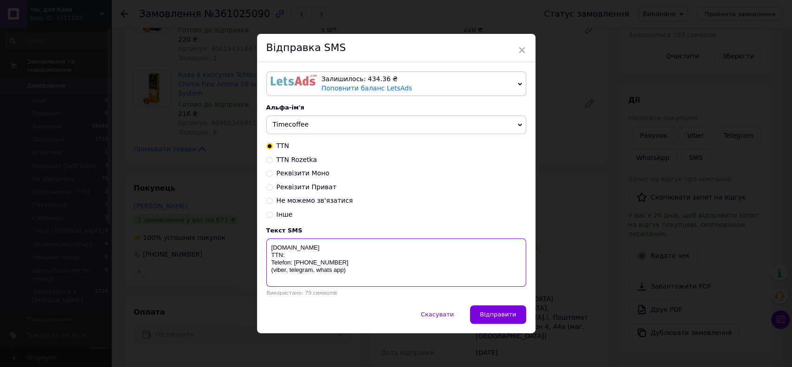
click at [309, 284] on textarea "timetocoffee.com.ua TTN: Telefon: 38073-20-536-20 (viber, telegram, whats app)" at bounding box center [396, 262] width 260 height 48
click at [277, 212] on span "Інше" at bounding box center [285, 214] width 16 height 7
click at [273, 212] on input "Інше" at bounding box center [269, 214] width 6 height 6
radio input "true"
radio input "false"
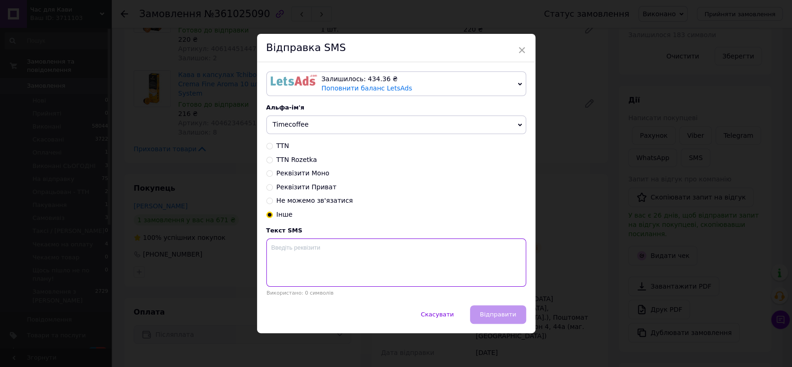
click at [316, 261] on textarea at bounding box center [396, 262] width 260 height 48
paste textarea "timetocoffee.com.ua Zamovlennia ochikyie na NP, TTN:20451244568950 Chas otrymuv…"
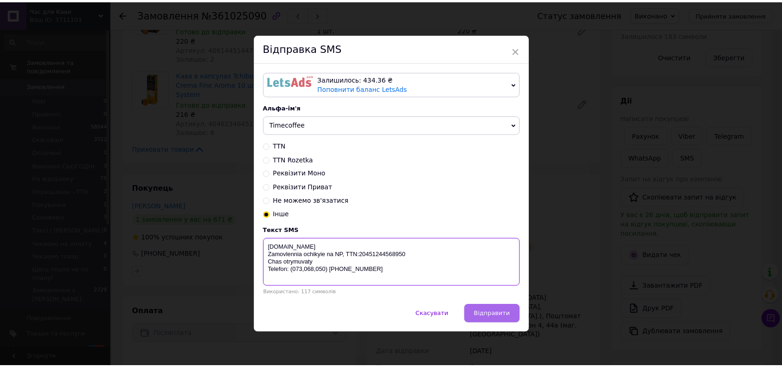
scroll to position [0, 0]
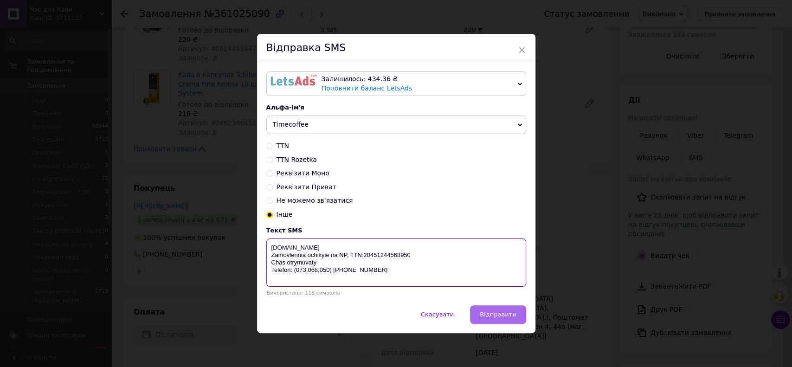
type textarea "timetocoffee.com.ua Zamovlennia ochikyie na NP, TTN:20451244568950 Chas otrymuv…"
click at [489, 318] on span "Відправити" at bounding box center [498, 314] width 36 height 7
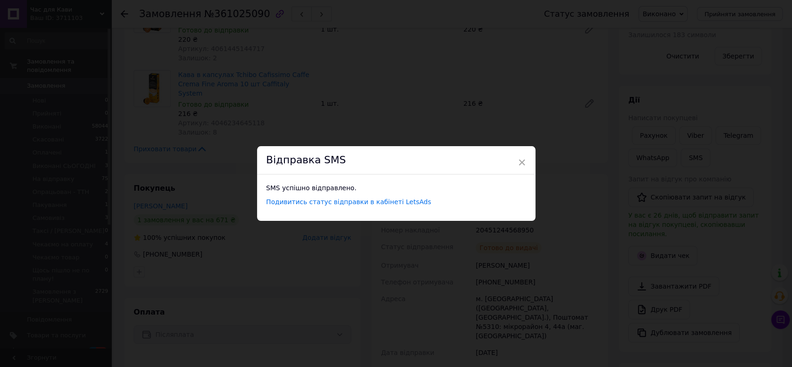
click at [435, 255] on div "× Відправка SMS SMS успішно відправлено. Подивитись статус відправки в кабінеті…" at bounding box center [396, 183] width 792 height 367
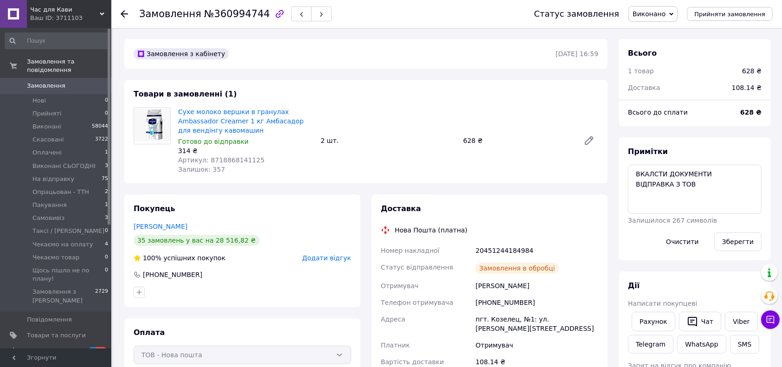
scroll to position [7, 0]
click at [738, 319] on link "Viber" at bounding box center [741, 321] width 32 height 19
click at [731, 326] on link "Viber" at bounding box center [741, 321] width 32 height 19
click at [731, 325] on link "Viber" at bounding box center [741, 321] width 32 height 19
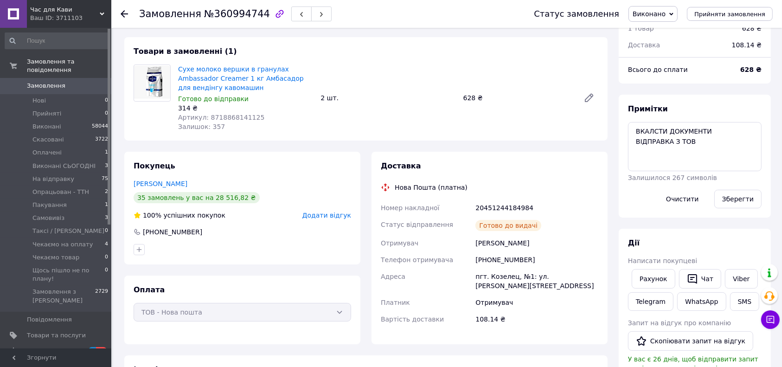
scroll to position [62, 0]
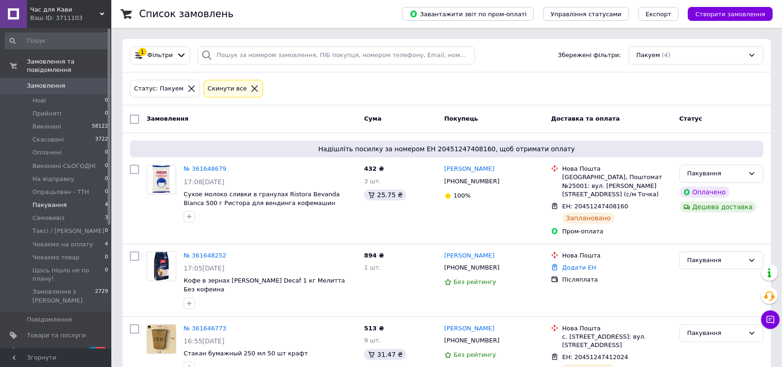
click at [77, 82] on span "Замовлення" at bounding box center [56, 86] width 59 height 8
drag, startPoint x: 77, startPoint y: 75, endPoint x: 90, endPoint y: 85, distance: 16.2
click at [77, 82] on span "Замовлення" at bounding box center [56, 86] width 59 height 8
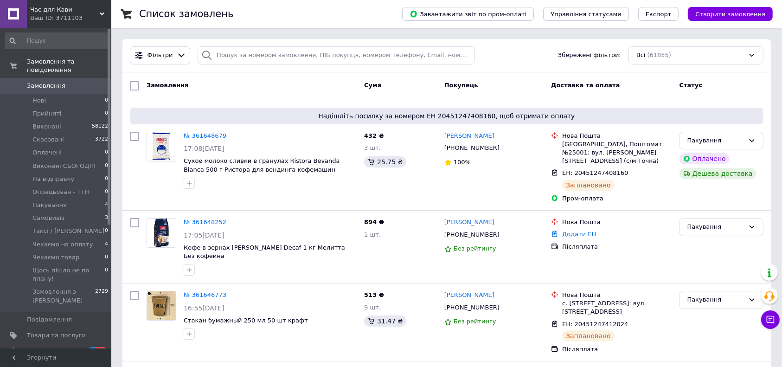
click at [222, 42] on div "Фільтри Збережені фільтри: Всі (61855)" at bounding box center [446, 55] width 649 height 33
click at [225, 46] on input "search" at bounding box center [336, 55] width 277 height 18
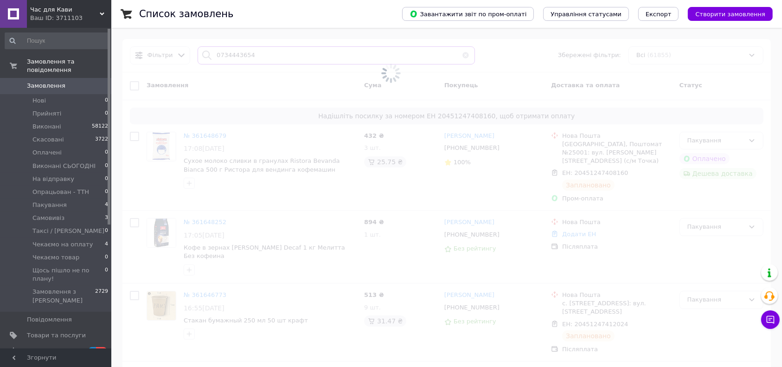
type input "0734443654"
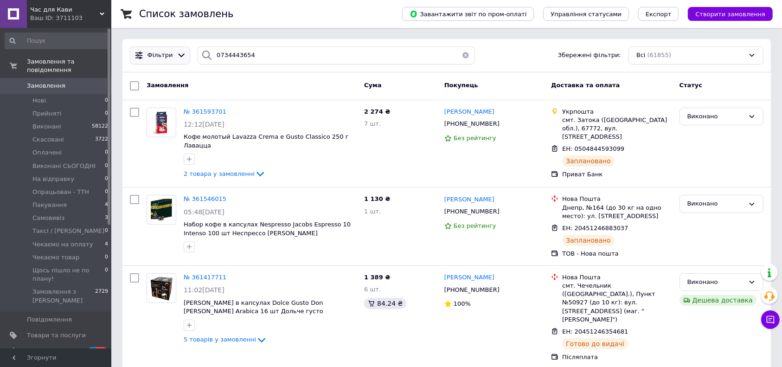
click at [156, 51] on span "Фільтри" at bounding box center [161, 55] width 26 height 9
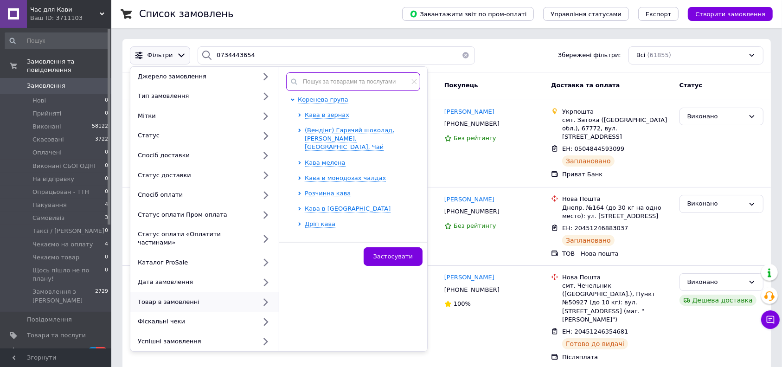
click at [326, 84] on input "text" at bounding box center [353, 81] width 134 height 19
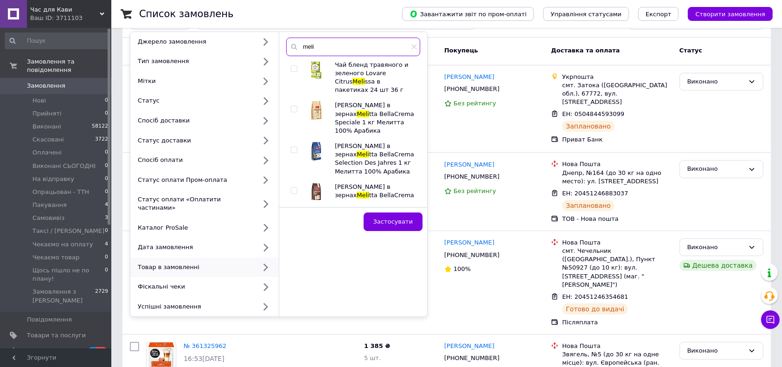
scroll to position [62, 0]
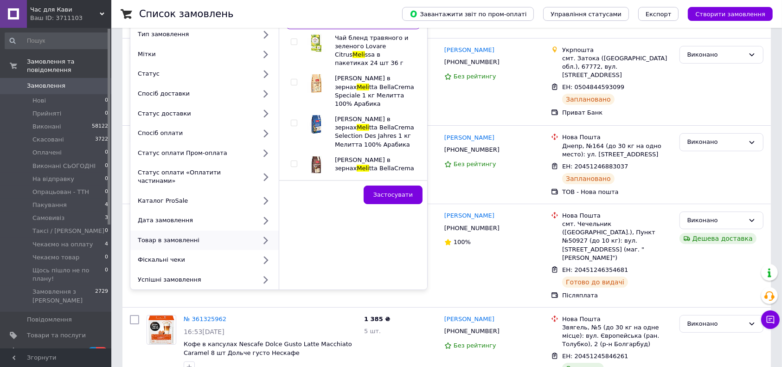
type input "meli"
click at [292, 85] on div at bounding box center [295, 91] width 9 height 34
click at [292, 84] on input "checkbox" at bounding box center [294, 82] width 6 height 6
checkbox input "true"
click at [383, 189] on button "Застосувати" at bounding box center [393, 195] width 59 height 19
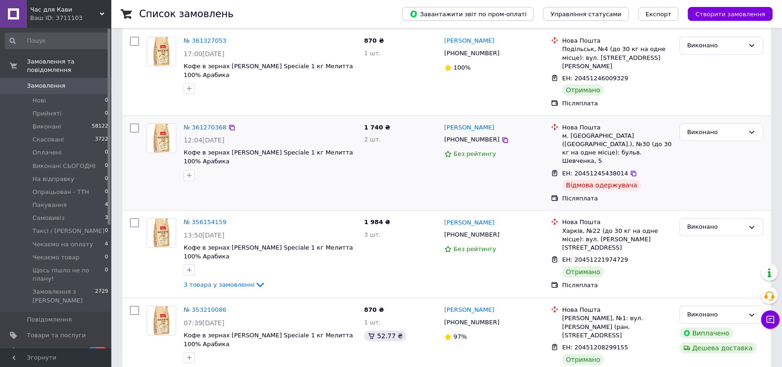
scroll to position [123, 0]
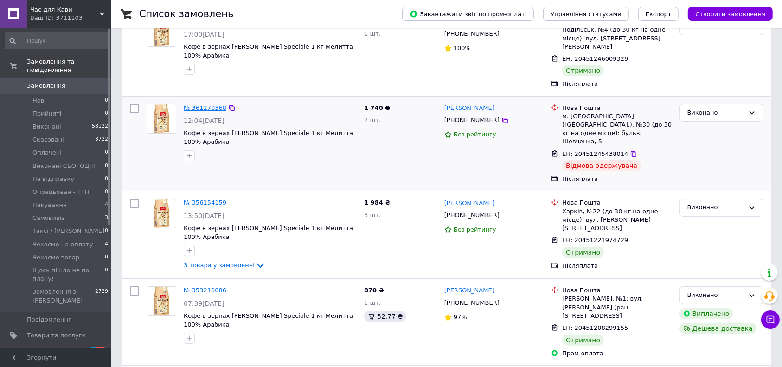
click at [209, 104] on link "№ 361270368" at bounding box center [205, 107] width 43 height 7
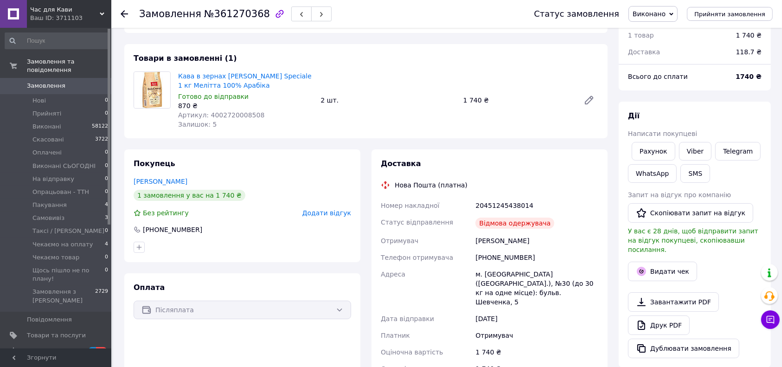
scroll to position [62, 0]
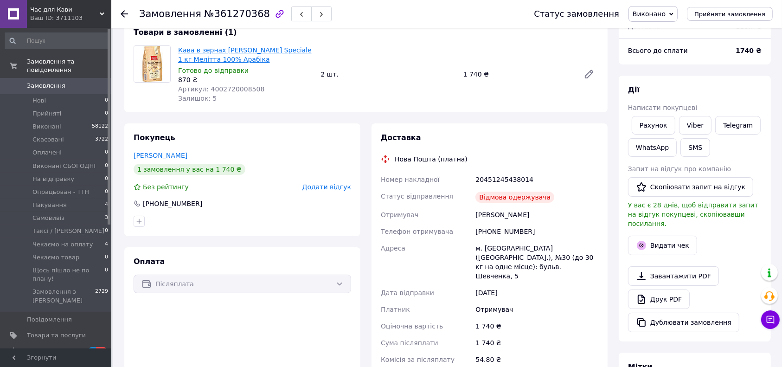
click at [234, 50] on link "Кава в зернах Melitta BellaCrema Speciale 1 кг Мелітта 100% Арабіка" at bounding box center [245, 54] width 134 height 17
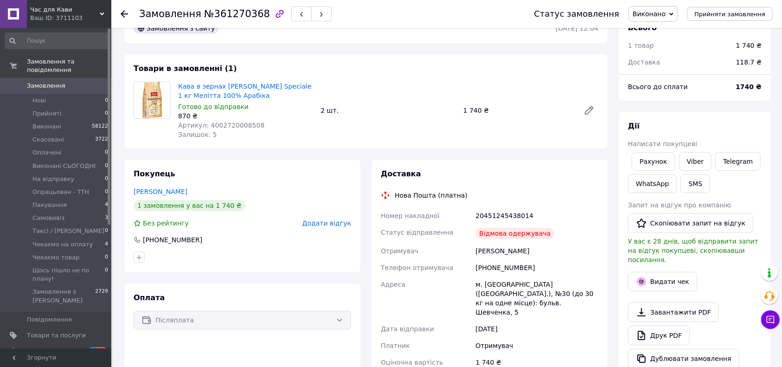
scroll to position [0, 0]
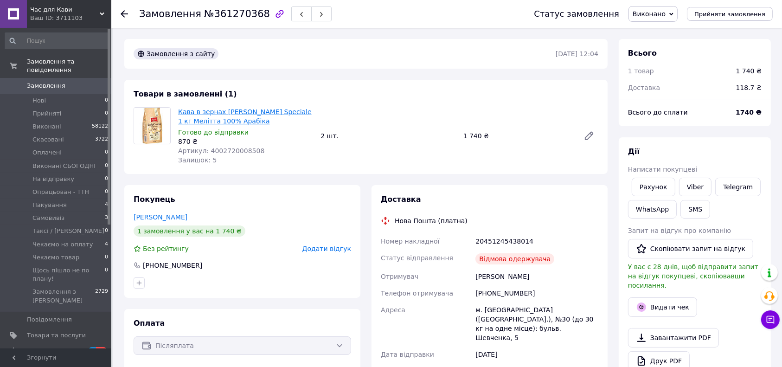
click at [194, 122] on link "Кава в зернах Melitta BellaCrema Speciale 1 кг Мелітта 100% Арабіка" at bounding box center [245, 116] width 134 height 17
click at [518, 233] on div "20451245438014" at bounding box center [537, 241] width 127 height 17
copy div "20451245438014"
click at [102, 82] on link "Замовлення 0" at bounding box center [57, 86] width 114 height 16
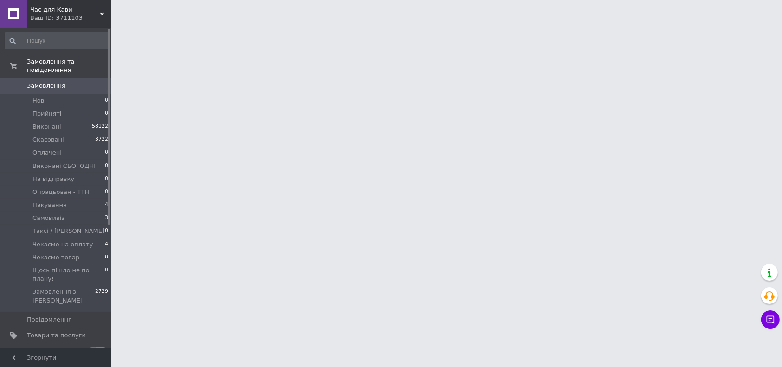
drag, startPoint x: 102, startPoint y: 82, endPoint x: 151, endPoint y: 0, distance: 95.3
click at [102, 82] on link "Замовлення 0" at bounding box center [57, 86] width 114 height 16
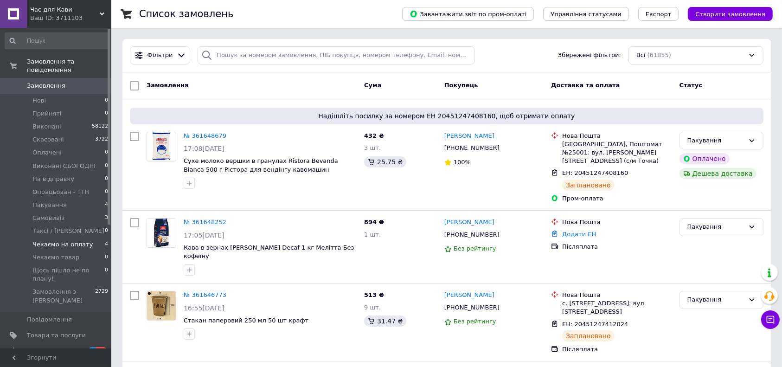
click at [83, 240] on span "Чекаємо на оплату" at bounding box center [62, 244] width 60 height 8
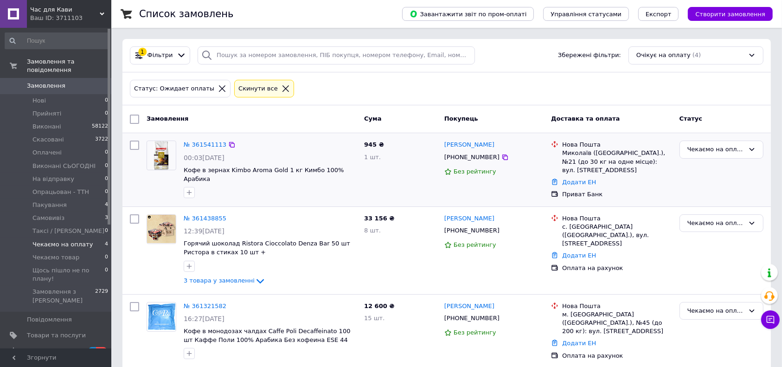
scroll to position [83, 0]
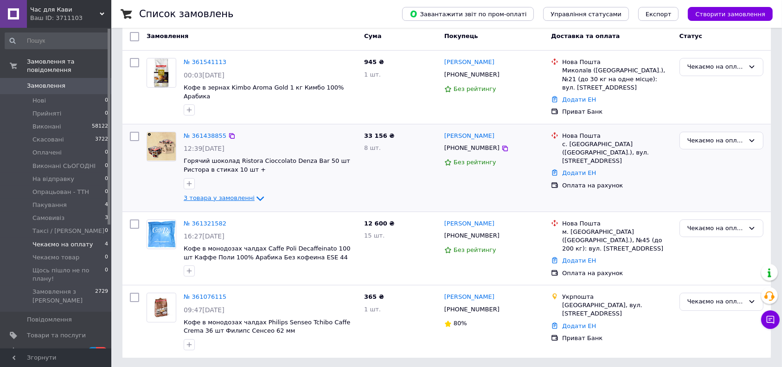
click at [255, 194] on icon at bounding box center [260, 198] width 11 height 11
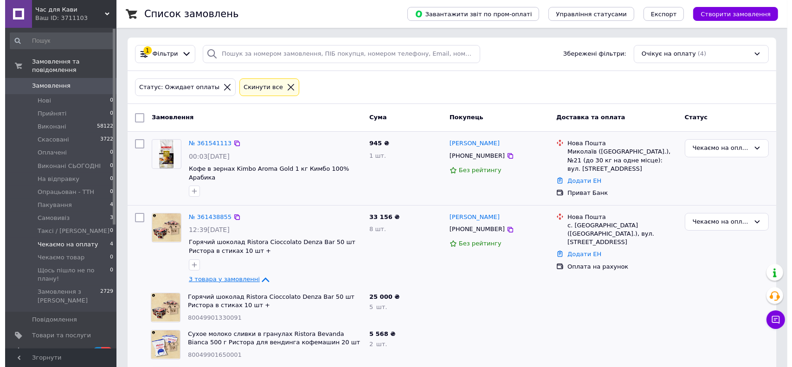
scroll to position [0, 0]
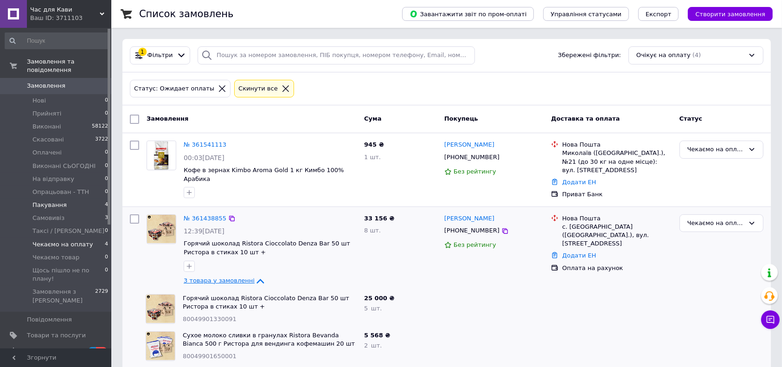
click at [97, 199] on li "Пакування 4" at bounding box center [57, 205] width 114 height 13
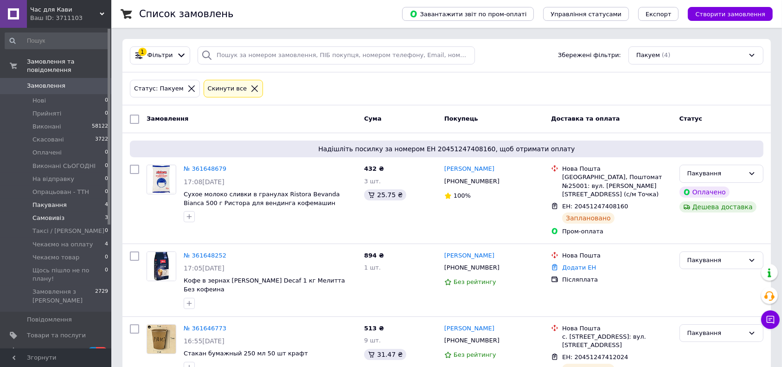
click at [91, 212] on li "Самовивіз 3" at bounding box center [57, 218] width 114 height 13
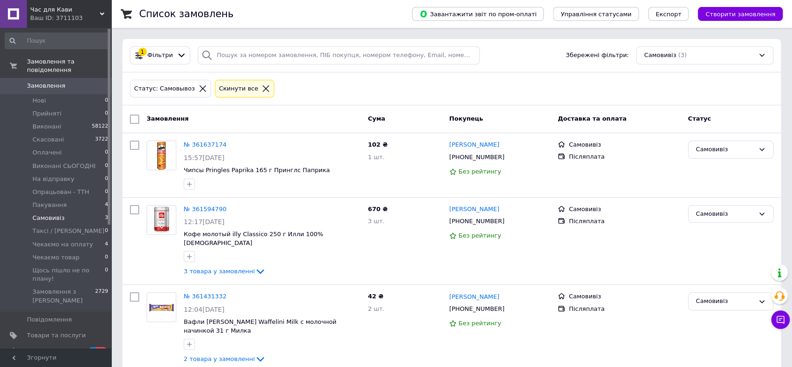
drag, startPoint x: 85, startPoint y: 202, endPoint x: 542, endPoint y: 106, distance: 467.0
click at [542, 106] on div "Замовлення Cума Покупець Доставка та оплата Статус" at bounding box center [451, 119] width 658 height 28
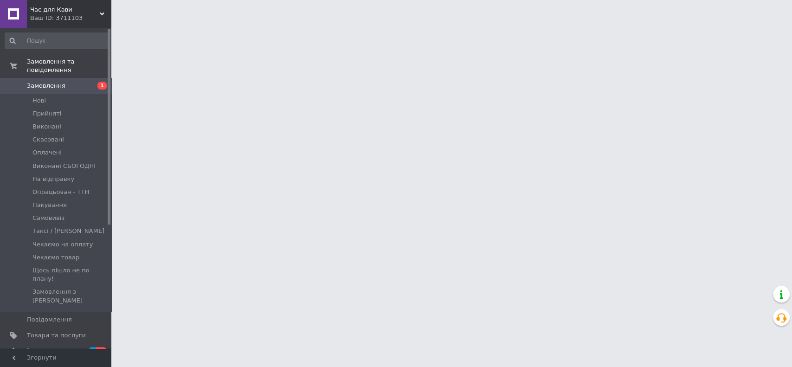
click at [63, 78] on link "Замовлення 1" at bounding box center [57, 86] width 114 height 16
drag, startPoint x: 0, startPoint y: 0, endPoint x: 63, endPoint y: 71, distance: 95.0
click at [63, 78] on link "Замовлення 1" at bounding box center [57, 86] width 114 height 16
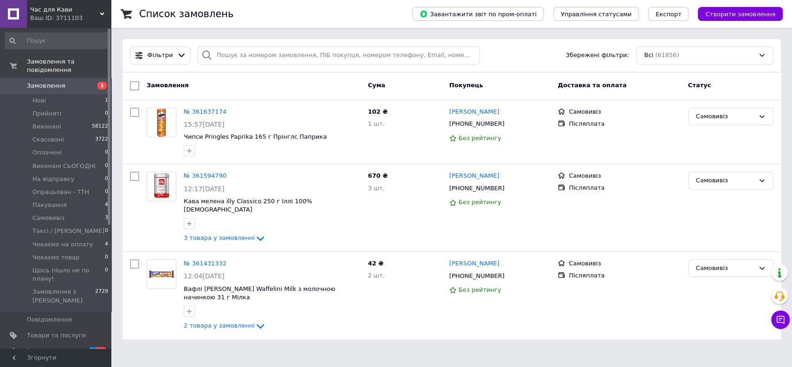
click at [63, 78] on link "Замовлення 1" at bounding box center [57, 86] width 114 height 16
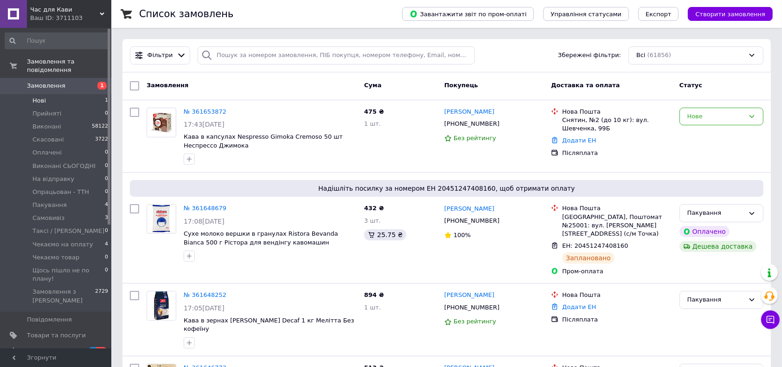
click at [83, 94] on li "Нові 1" at bounding box center [57, 100] width 114 height 13
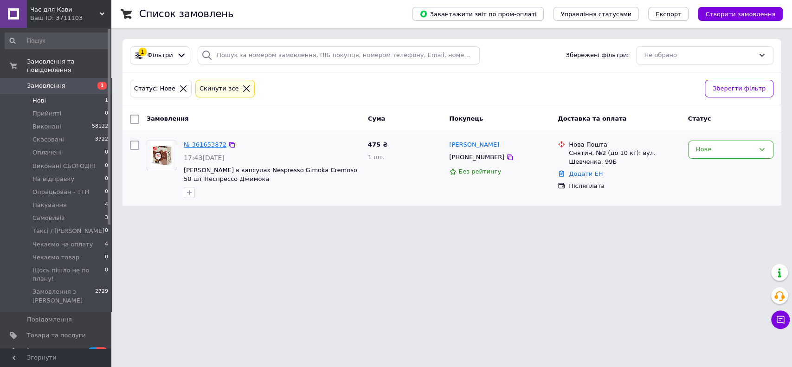
click at [206, 146] on link "№ 361653872" at bounding box center [205, 144] width 43 height 7
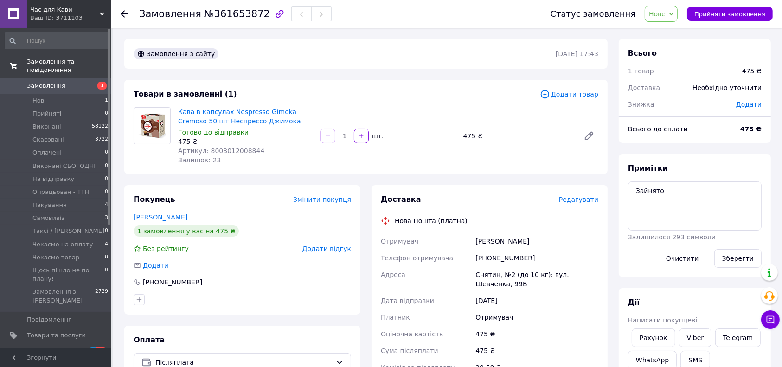
click at [28, 69] on link "Замовлення та повідомлення" at bounding box center [57, 66] width 114 height 24
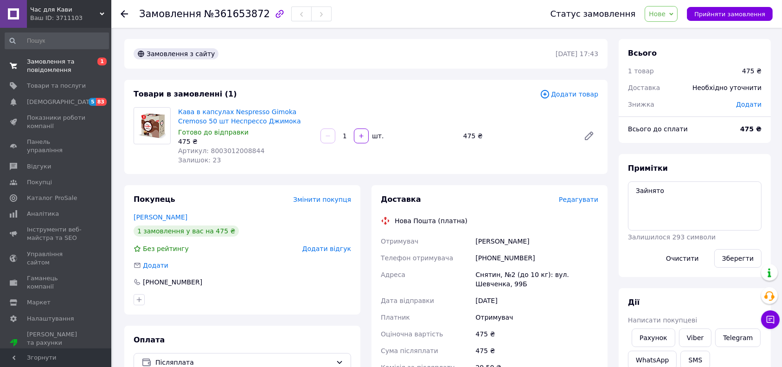
click at [28, 69] on span "Замовлення та повідомлення" at bounding box center [56, 66] width 59 height 17
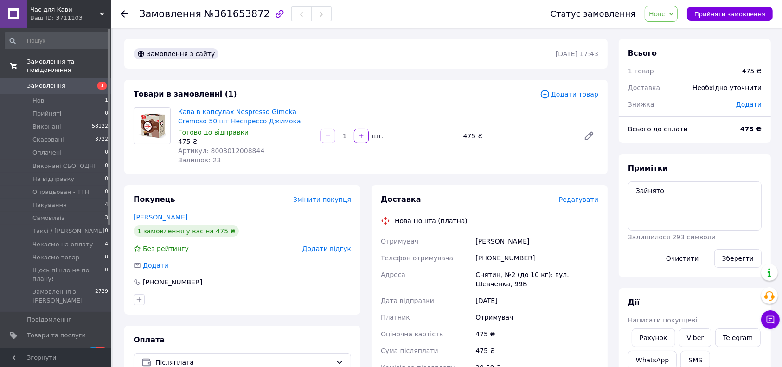
click at [28, 78] on link "Замовлення 1" at bounding box center [57, 86] width 114 height 16
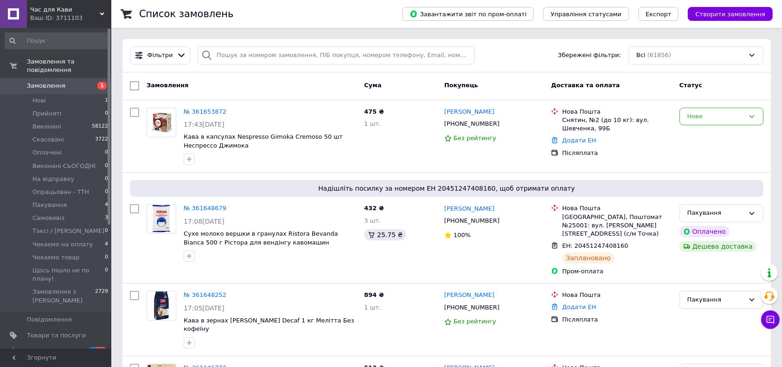
drag, startPoint x: 62, startPoint y: 78, endPoint x: 80, endPoint y: 20, distance: 60.9
click at [62, 82] on span "Замовлення" at bounding box center [56, 86] width 59 height 8
